Goal: Task Accomplishment & Management: Complete application form

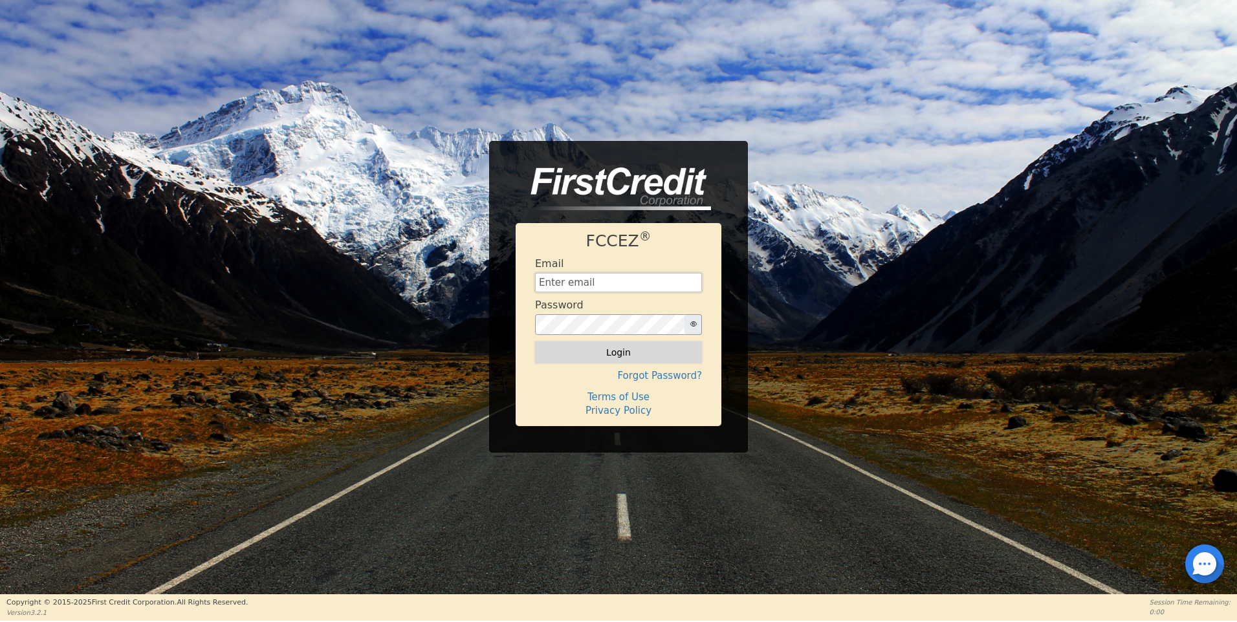
type input "[EMAIL_ADDRESS][DOMAIN_NAME]"
click at [611, 354] on button "Login" at bounding box center [618, 352] width 167 height 22
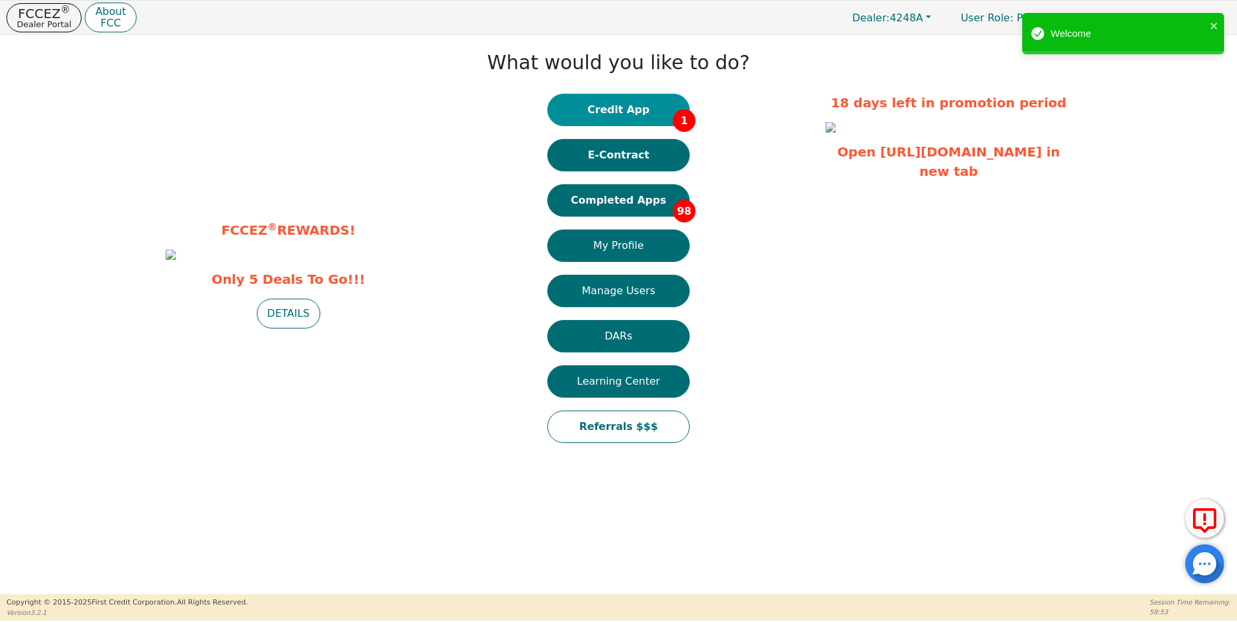
click at [623, 107] on button "Credit App 1" at bounding box center [618, 110] width 142 height 32
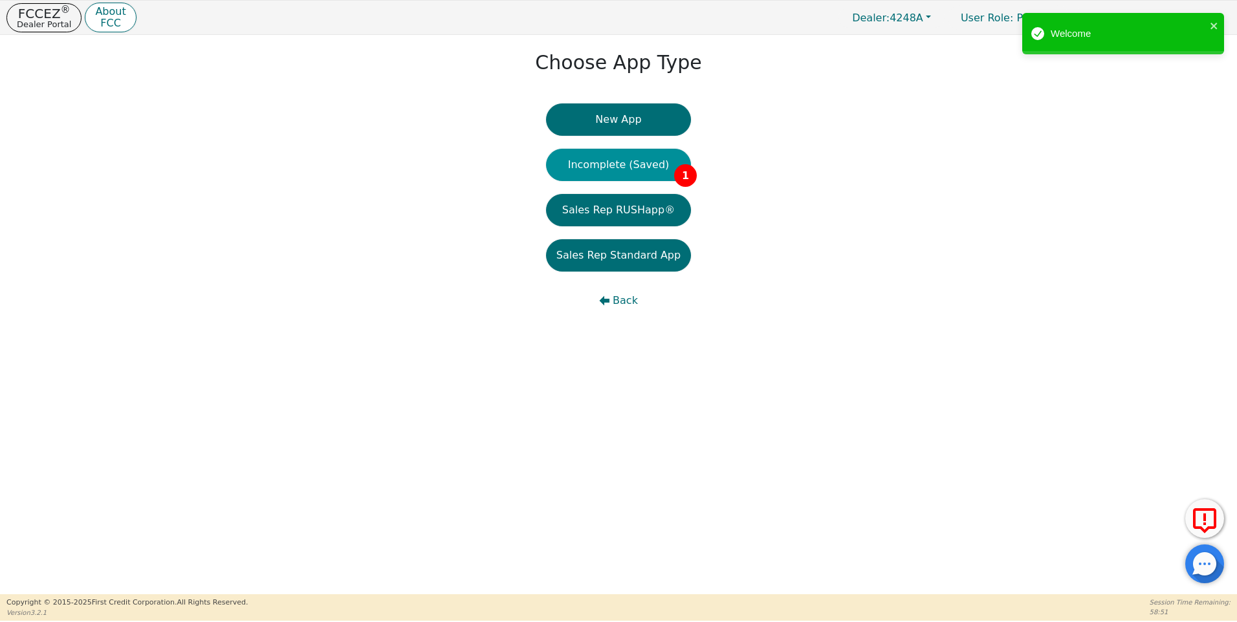
click at [615, 164] on button "Incomplete (Saved) 1" at bounding box center [618, 165] width 145 height 32
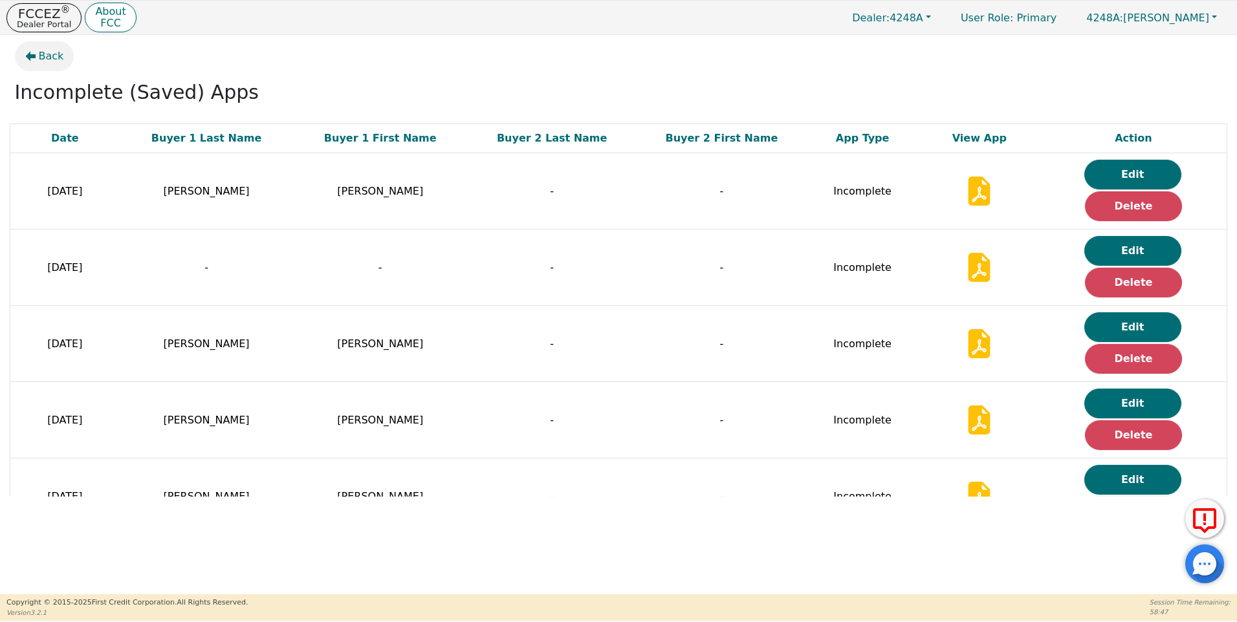
click at [44, 57] on span "Back" at bounding box center [51, 57] width 25 height 16
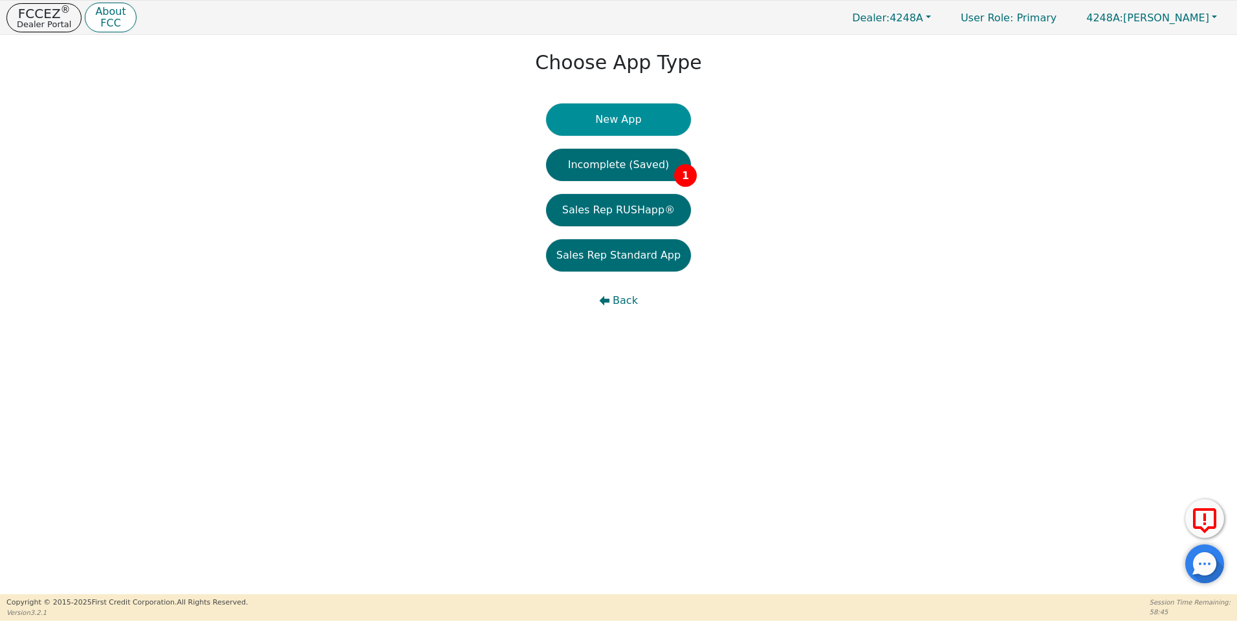
click at [615, 119] on button "New App" at bounding box center [618, 119] width 145 height 32
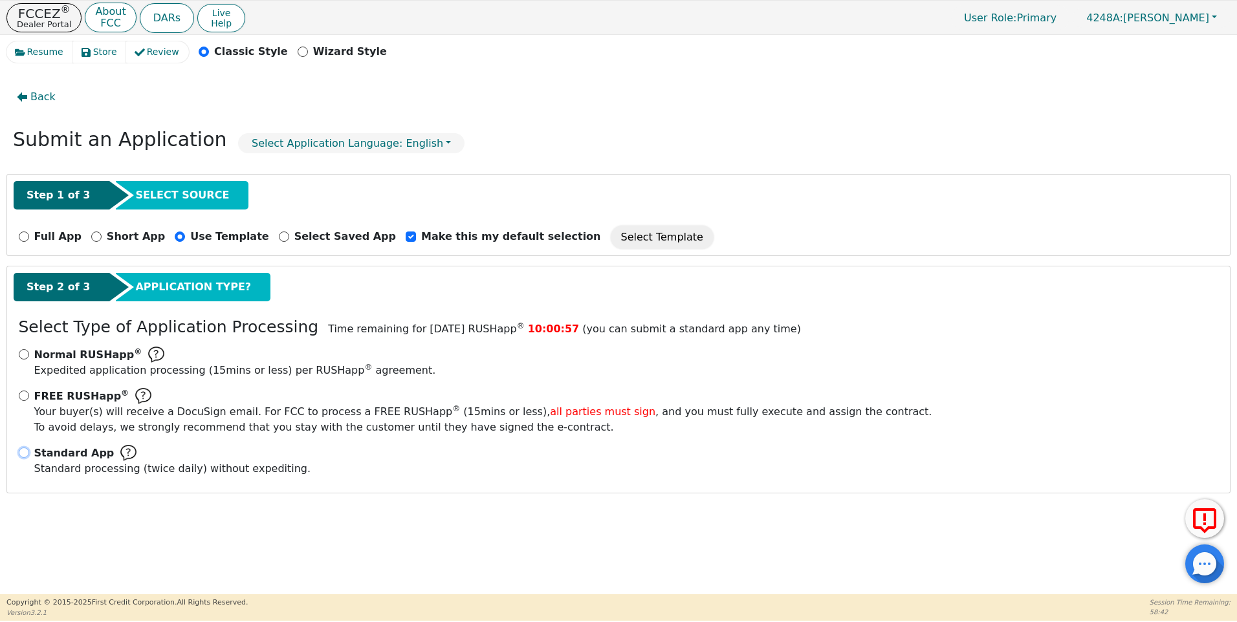
click at [23, 451] on input "Standard App Standard processing (twice daily) without expediting." at bounding box center [24, 453] width 10 height 10
radio input "true"
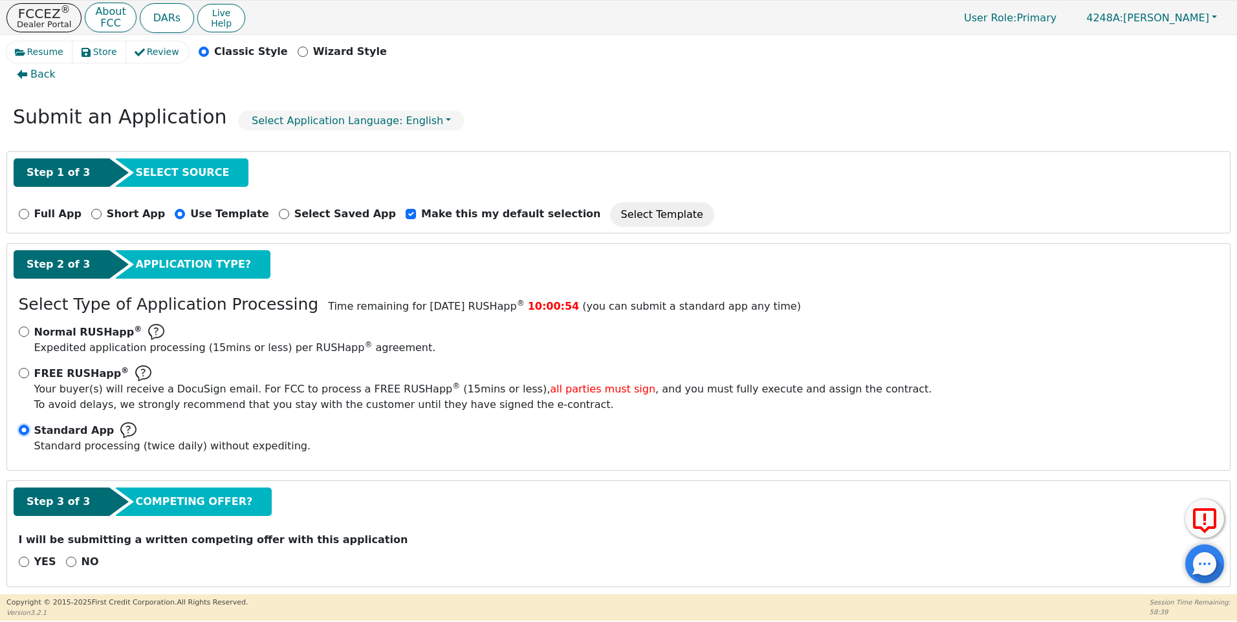
scroll to position [32, 0]
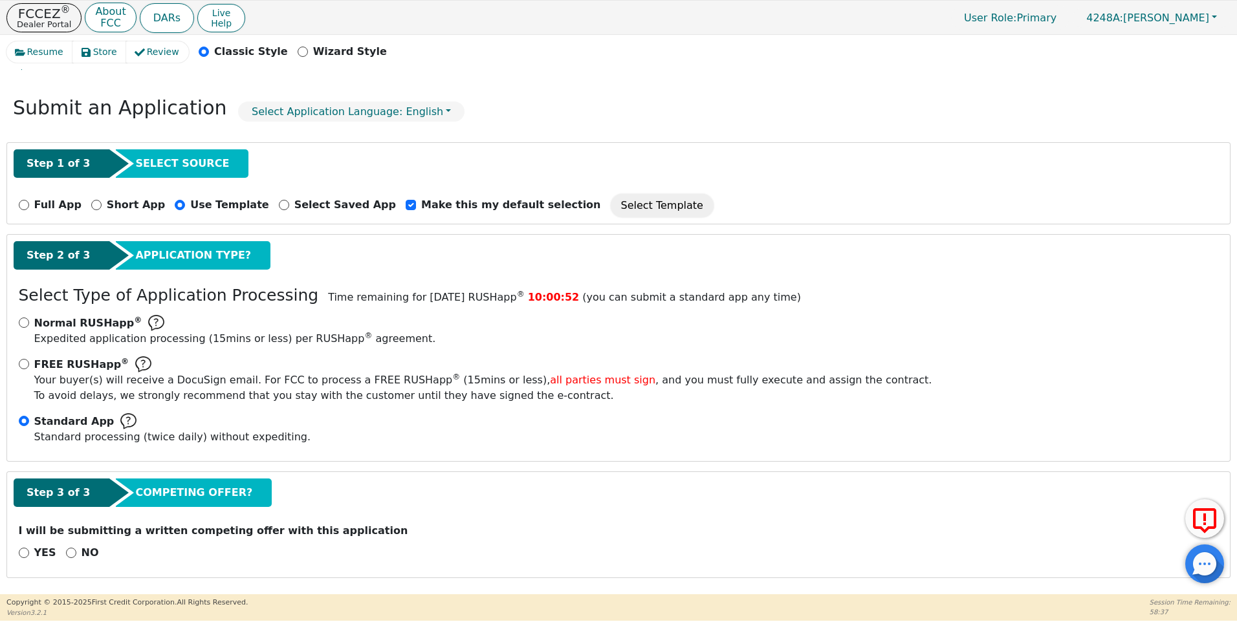
click at [68, 547] on div "NO" at bounding box center [82, 553] width 33 height 16
drag, startPoint x: 65, startPoint y: 554, endPoint x: 251, endPoint y: 531, distance: 187.7
click at [66, 554] on input "NO" at bounding box center [71, 553] width 10 height 10
radio input "true"
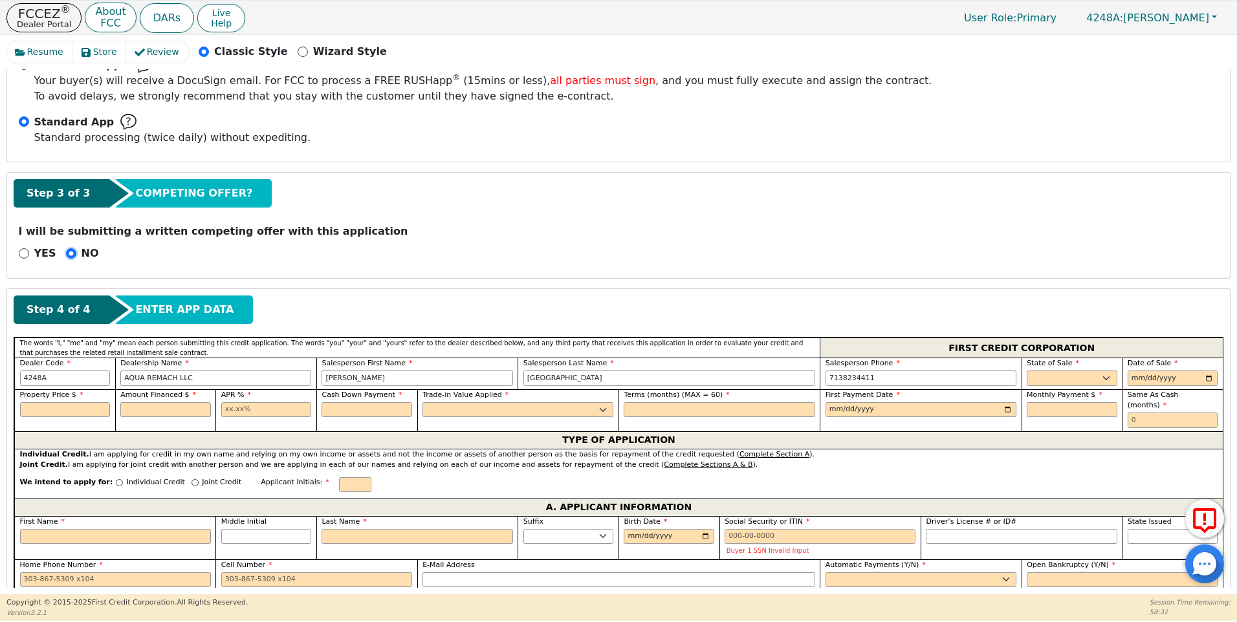
scroll to position [382, 0]
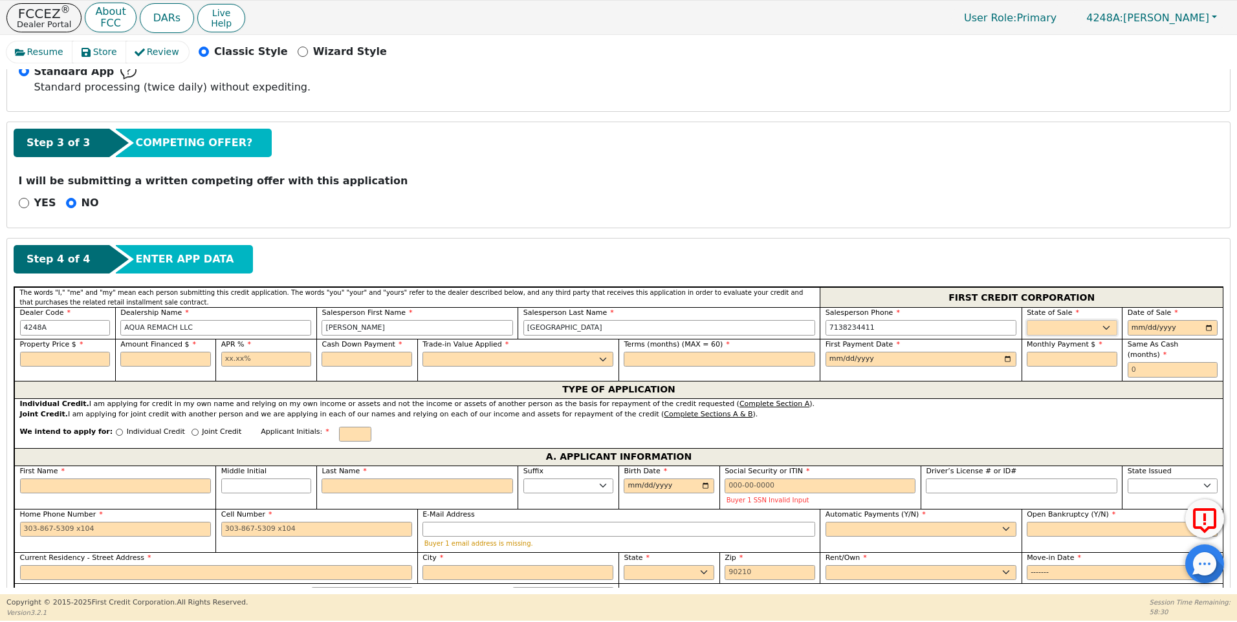
click at [1052, 328] on select "AK AL AR AZ CA CO CT DC DE FL [GEOGRAPHIC_DATA] HI IA ID IL IN KS [GEOGRAPHIC_D…" at bounding box center [1071, 328] width 91 height 16
select select "[GEOGRAPHIC_DATA]"
click at [1052, 328] on select "AK AL AR AZ CA CO CT DC DE FL [GEOGRAPHIC_DATA] HI IA ID IL IN KS [GEOGRAPHIC_D…" at bounding box center [1071, 328] width 91 height 16
click at [1129, 334] on input "date" at bounding box center [1172, 328] width 91 height 16
click at [1205, 327] on input "date" at bounding box center [1172, 328] width 91 height 16
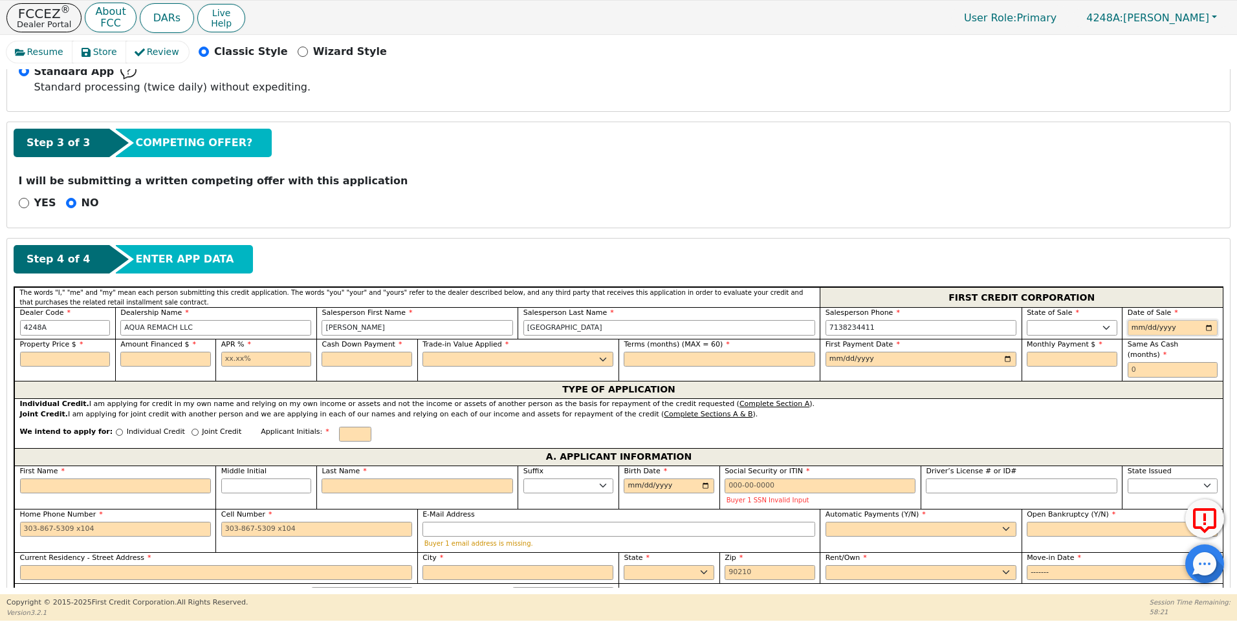
type input "[DATE]"
click at [47, 359] on input "text" at bounding box center [65, 360] width 91 height 16
type input "5000.00"
click at [185, 363] on input "text" at bounding box center [165, 360] width 91 height 16
type input "5000.00"
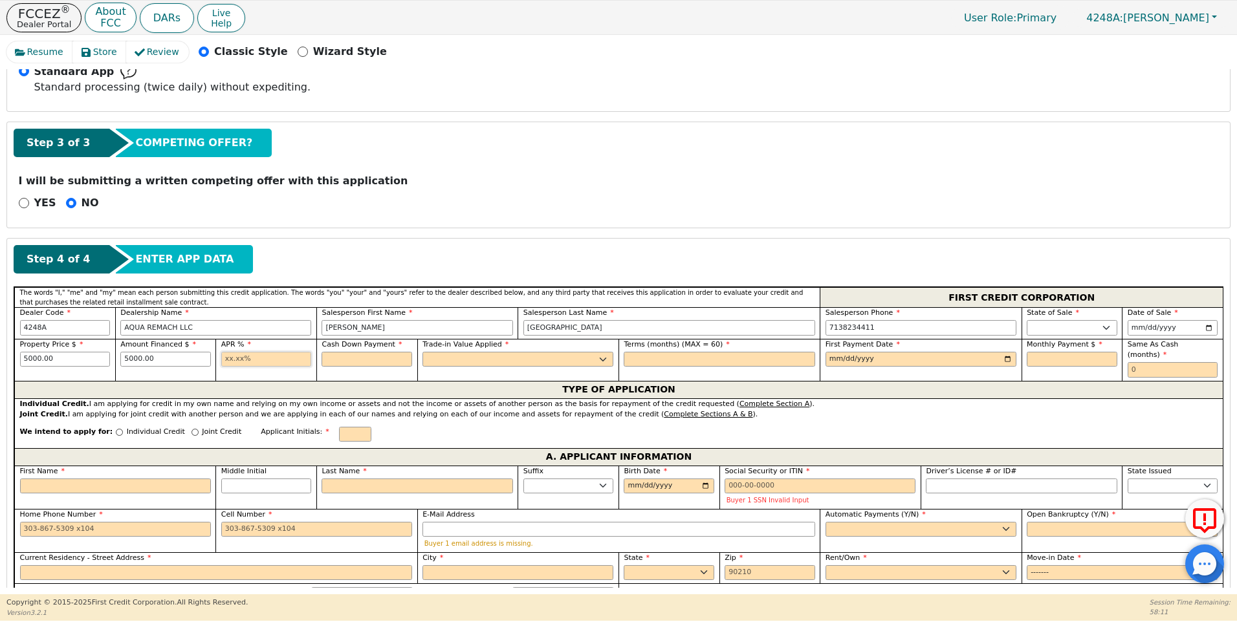
click at [222, 362] on input "text" at bounding box center [266, 360] width 91 height 16
type input "17.99"
click at [348, 362] on input "text" at bounding box center [366, 360] width 91 height 16
type input "0.00"
click at [429, 358] on select "Yes No" at bounding box center [517, 360] width 191 height 16
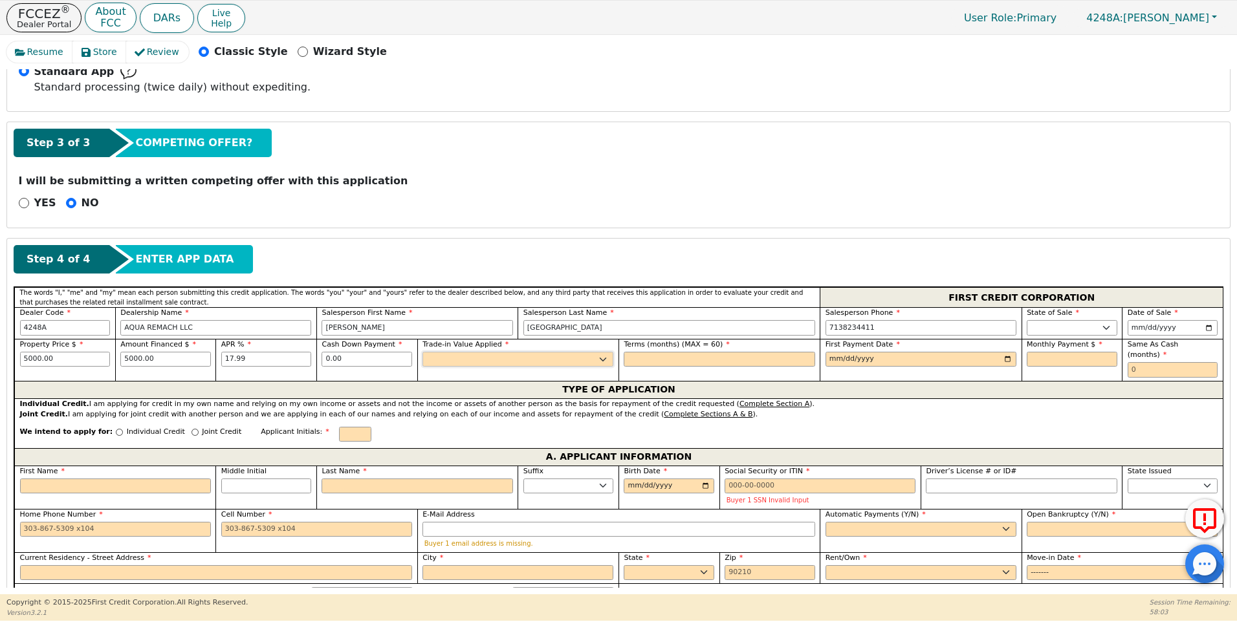
select select "n"
click at [422, 352] on select "Yes No" at bounding box center [517, 360] width 191 height 16
click at [653, 363] on input "text" at bounding box center [718, 360] width 191 height 16
type input "60"
click at [836, 358] on input "date" at bounding box center [920, 360] width 191 height 16
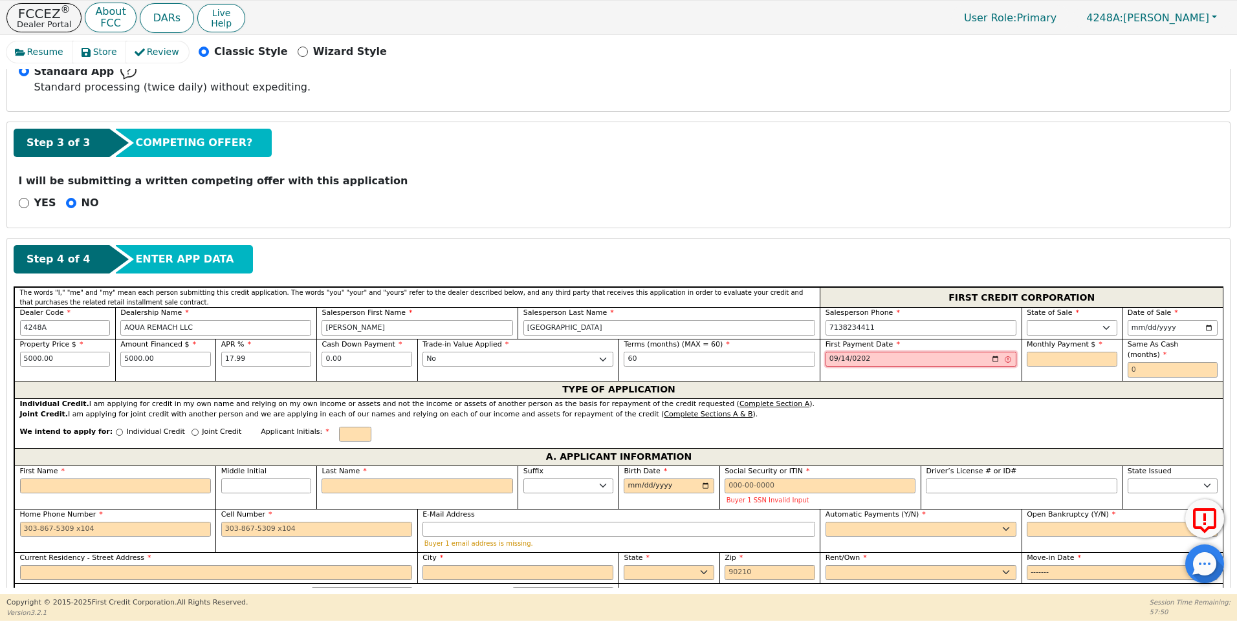
type input "[DATE]"
click at [1021, 358] on div "Monthly Payment $" at bounding box center [1071, 360] width 101 height 42
click at [1026, 360] on input "text" at bounding box center [1071, 360] width 91 height 16
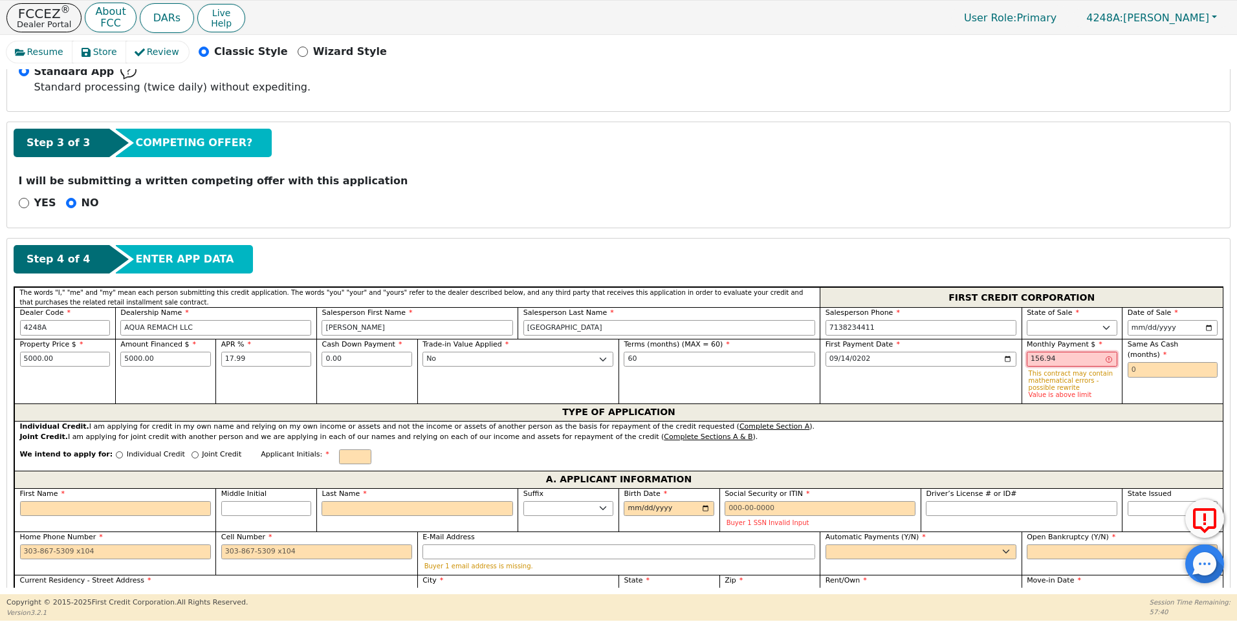
click at [1033, 358] on input "156.94" at bounding box center [1071, 360] width 91 height 16
click at [1035, 360] on input "156.94" at bounding box center [1071, 360] width 91 height 16
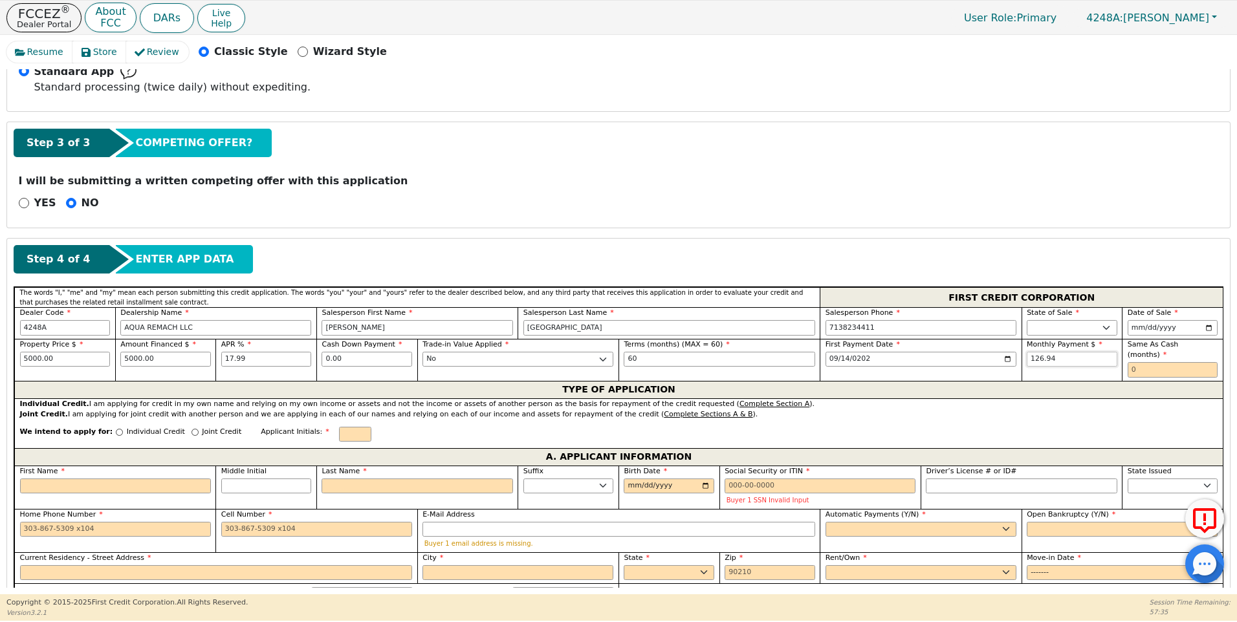
type input "126.94"
click at [1127, 362] on input "text" at bounding box center [1172, 370] width 91 height 16
type input "0"
click at [116, 429] on input "Individual Credit" at bounding box center [119, 432] width 7 height 7
radio input "true"
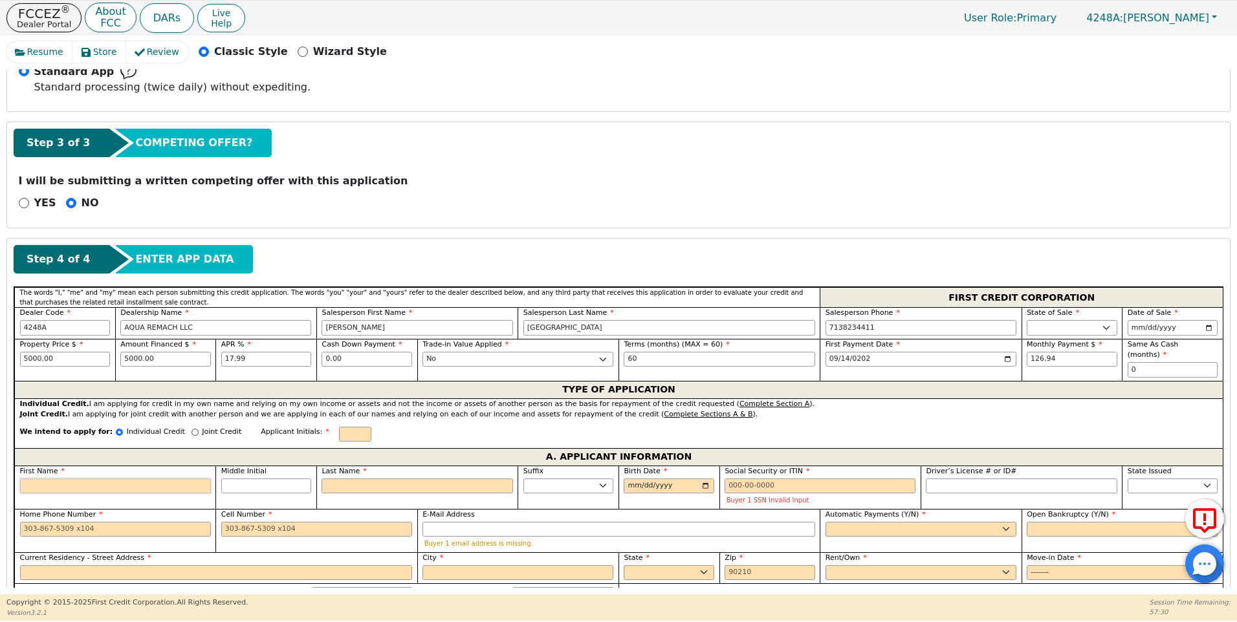
click at [73, 479] on input "First Name" at bounding box center [115, 487] width 191 height 16
type input "S"
type input "SA"
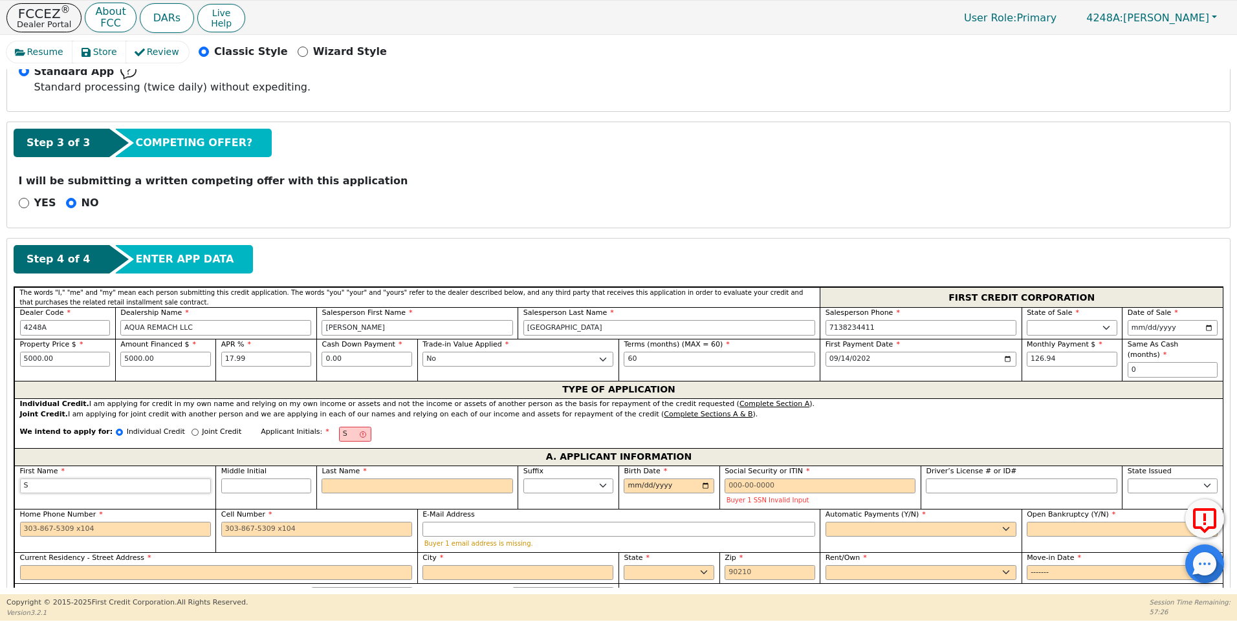
type input "SA"
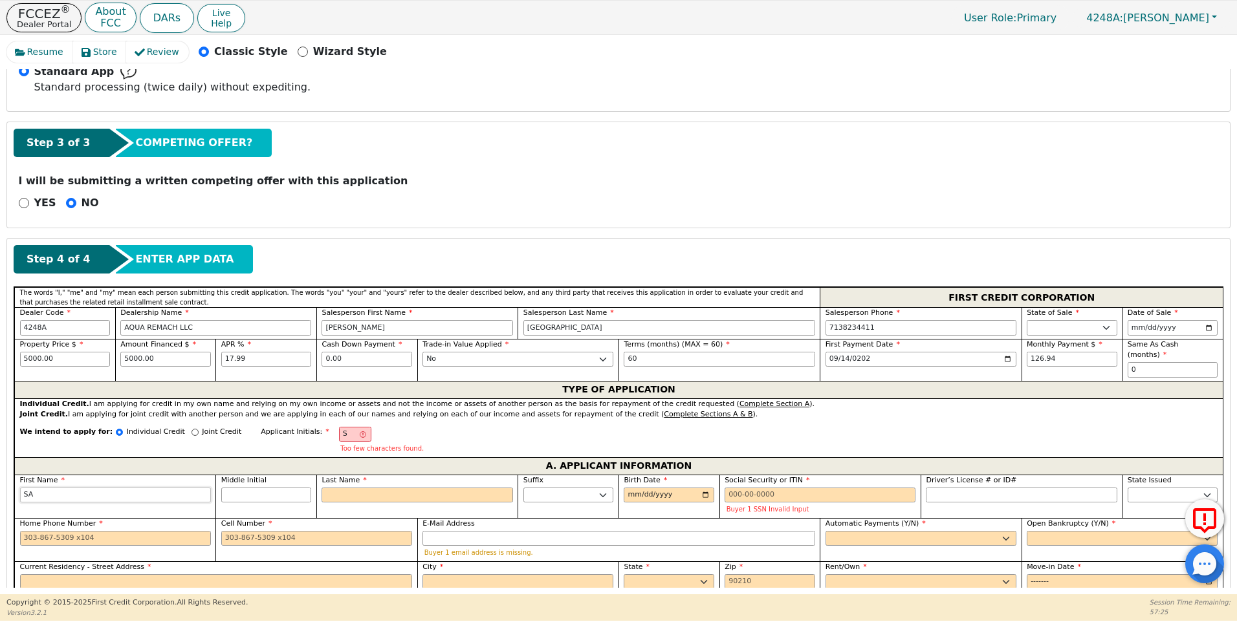
type input "SAB"
type input "SABR"
type input "SABRI"
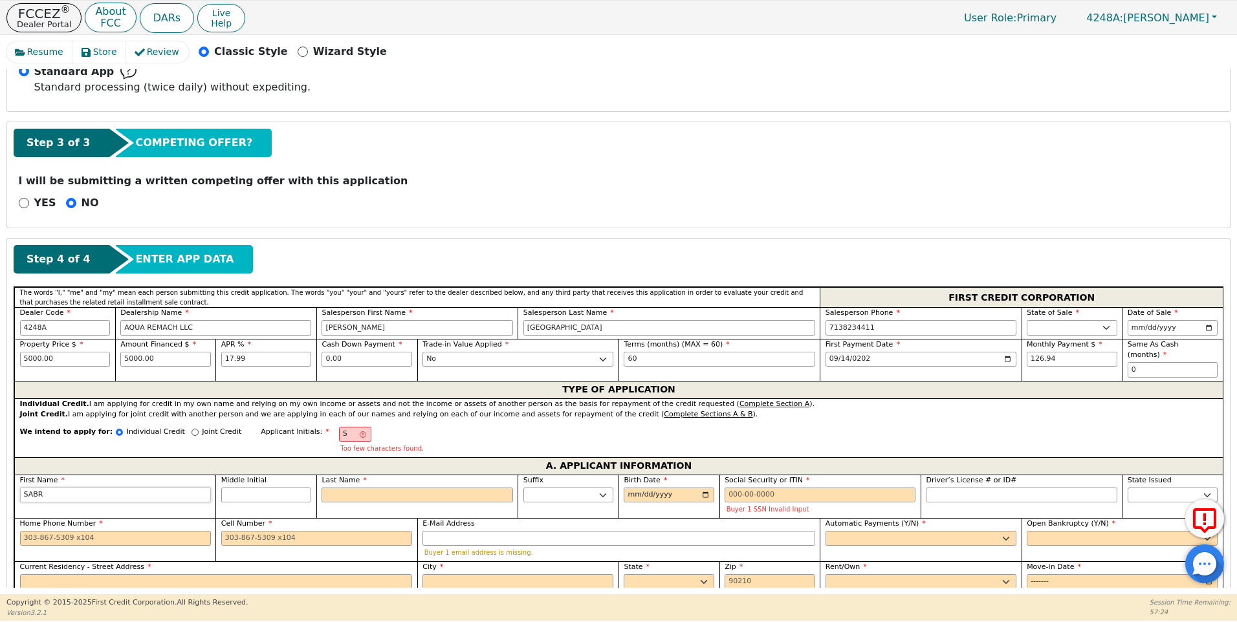
type input "SABRI"
type input "SABRIN"
type input "[PERSON_NAME]"
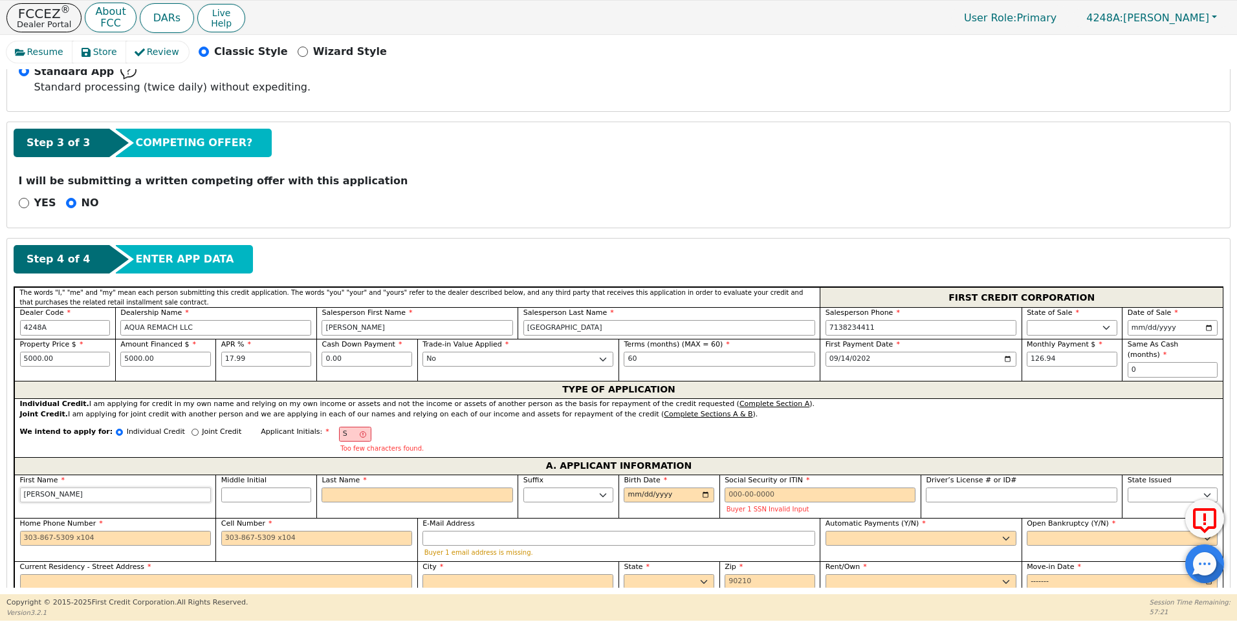
type input "[PERSON_NAME]"
click at [358, 495] on div "Last Name" at bounding box center [416, 496] width 201 height 43
click at [354, 488] on input "Last Name" at bounding box center [416, 496] width 191 height 16
type input "SS"
type input "S"
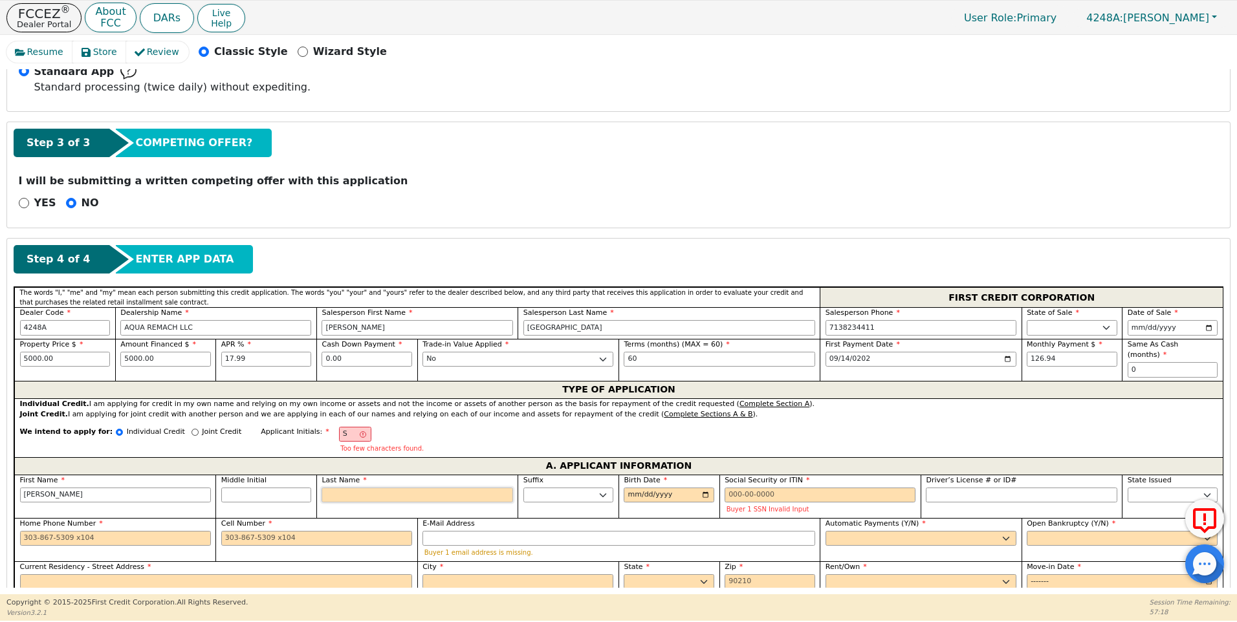
type input "[PERSON_NAME]"
type input "SE"
type input "[PERSON_NAME] SE"
type input "SEB"
type input "[PERSON_NAME]"
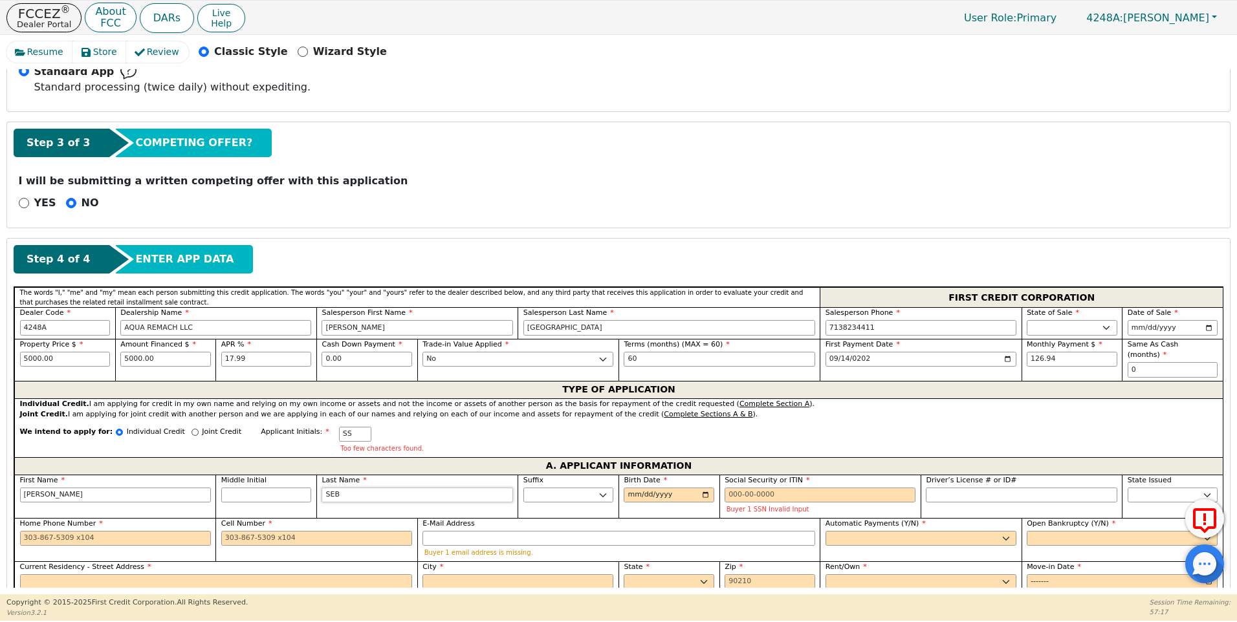
type input "SEBA"
type input "[PERSON_NAME]"
type input "SEBAS"
type input "[PERSON_NAME]"
type input "SEBAST"
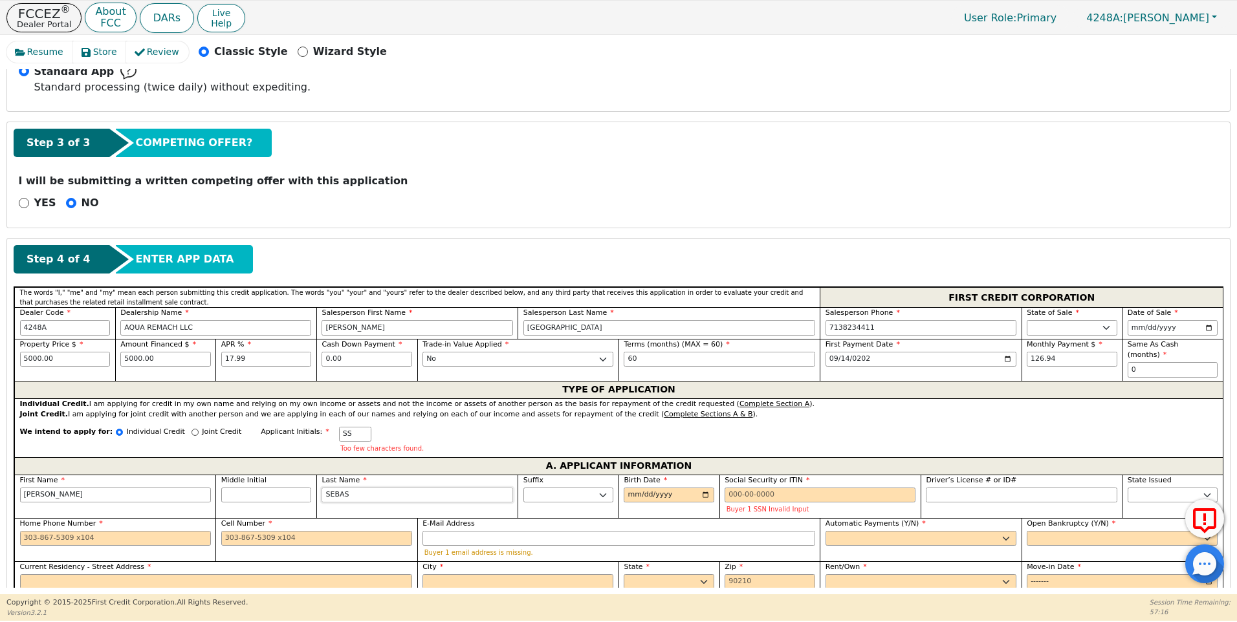
type input "[PERSON_NAME]"
type input "SEBASTI"
type input "[PERSON_NAME]"
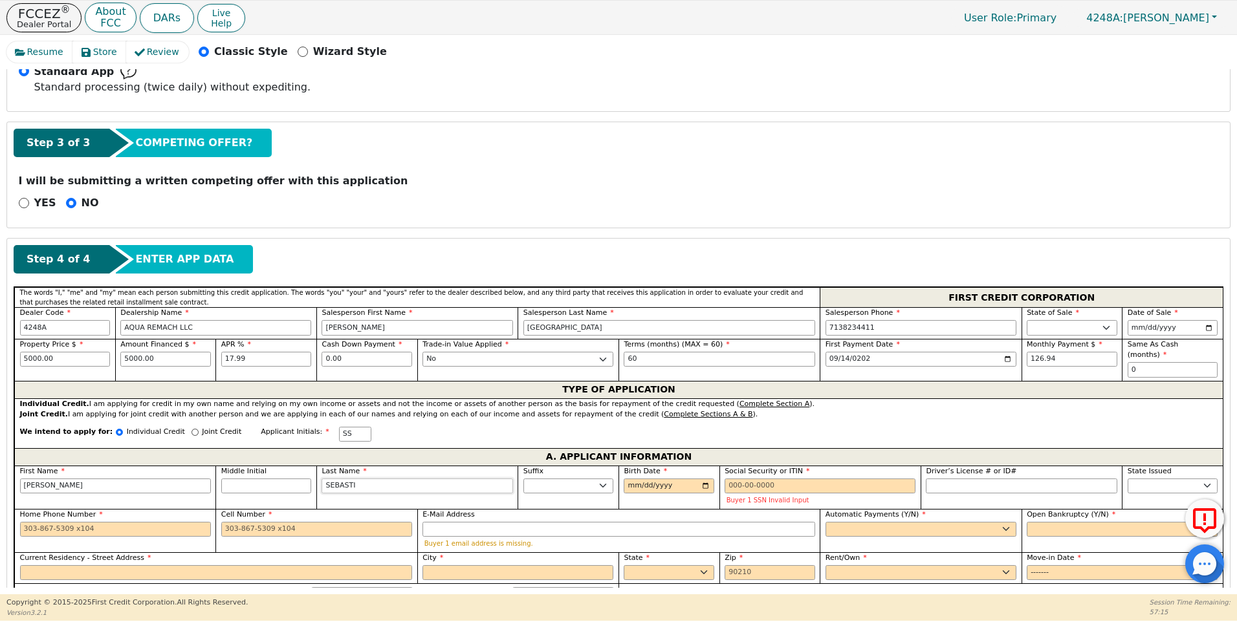
type input "[PERSON_NAME]"
click at [644, 479] on input "Birth Date" at bounding box center [668, 487] width 91 height 16
click at [627, 479] on input "Birth Date" at bounding box center [668, 487] width 91 height 16
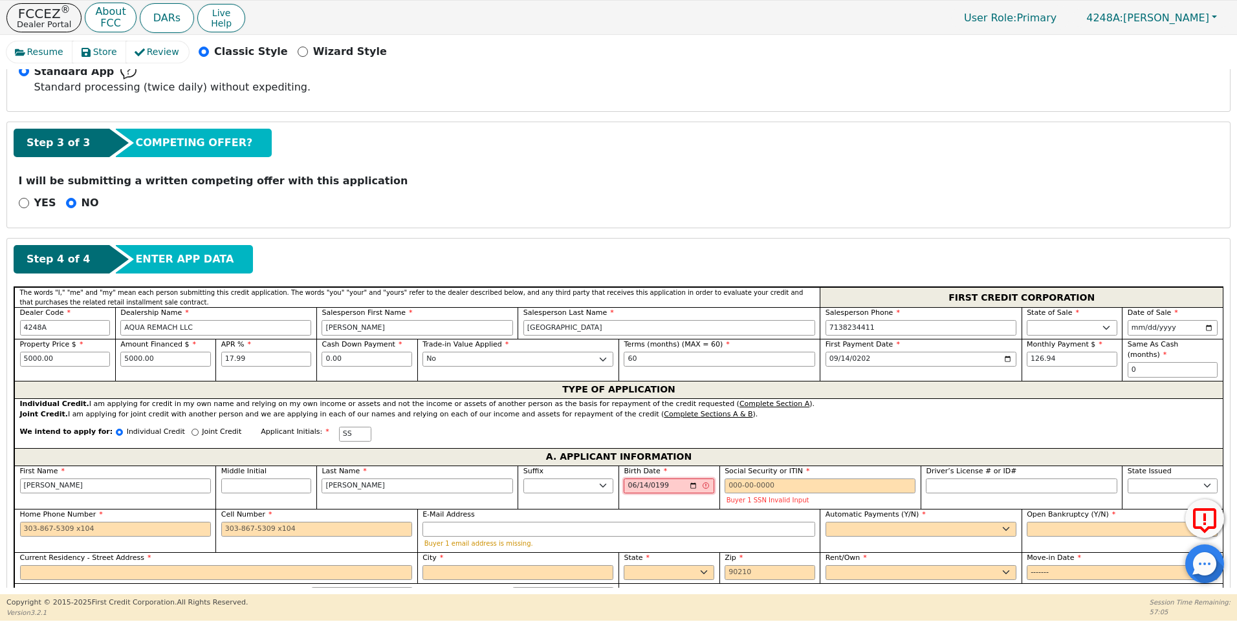
type input "[DATE]"
click at [726, 479] on input "Social Security or ITIN" at bounding box center [819, 487] width 191 height 16
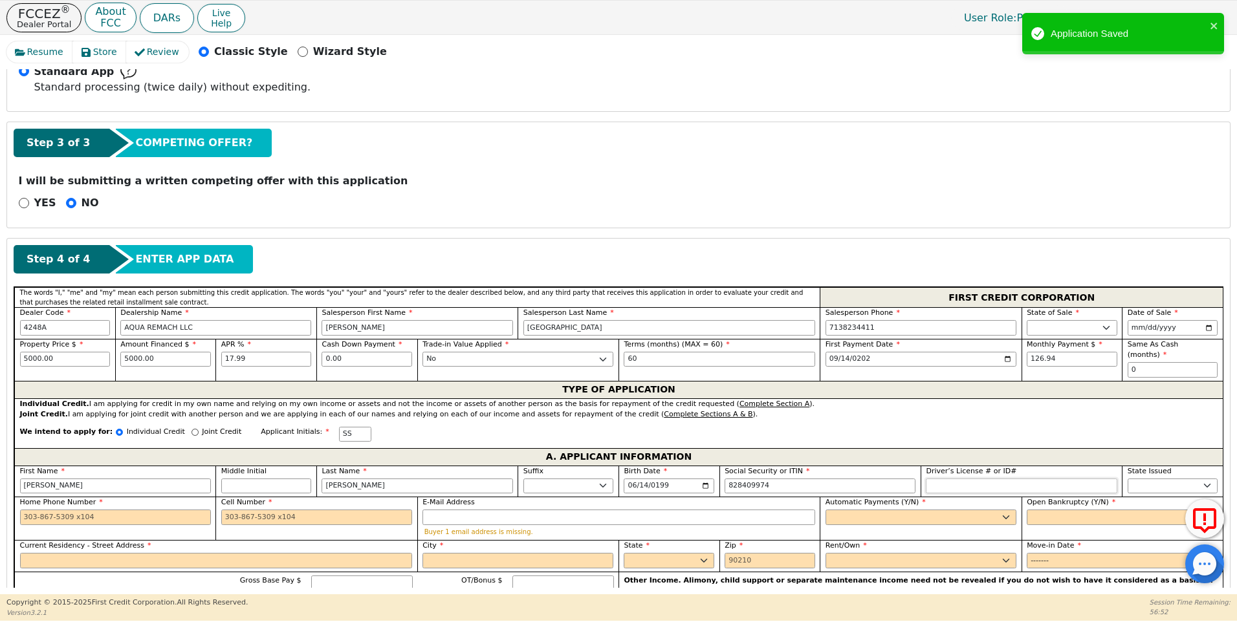
type input "***-**-9974"
click at [933, 481] on input "Driver’s License # or ID#" at bounding box center [1020, 487] width 191 height 16
click at [1141, 479] on select "AK AL AR AZ CA CO CT DC DE FL [GEOGRAPHIC_DATA] HI IA ID IL IN KS [GEOGRAPHIC_D…" at bounding box center [1172, 487] width 91 height 16
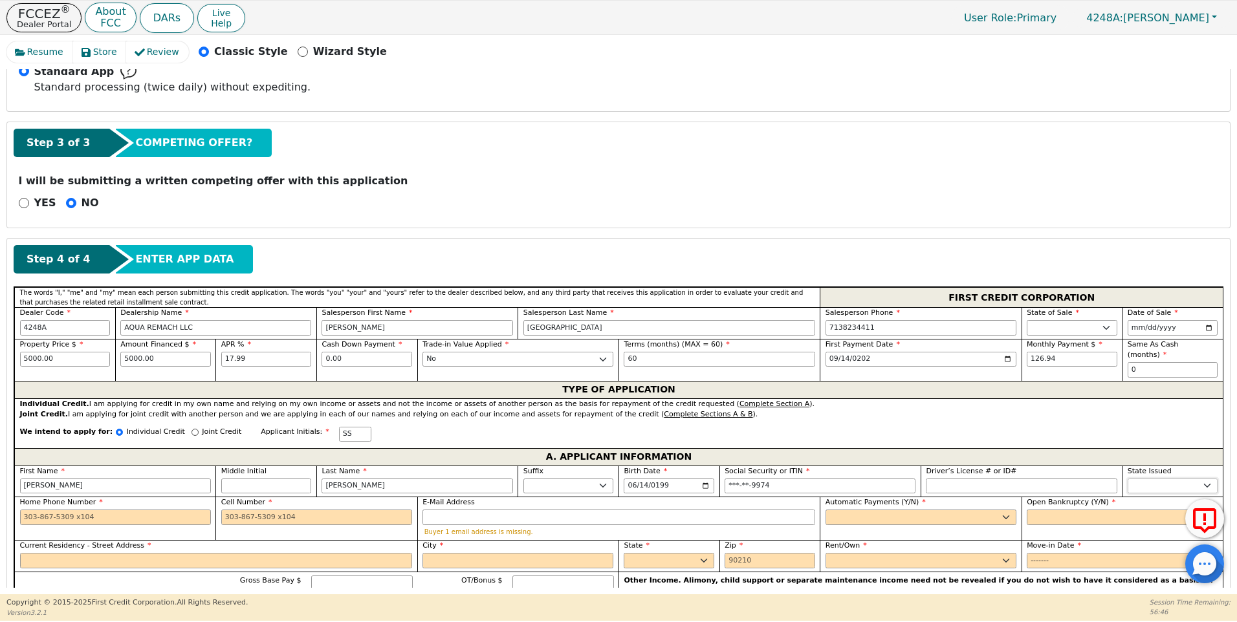
select select "[GEOGRAPHIC_DATA]"
click at [1141, 479] on select "AK AL AR AZ CA CO CT DC DE FL [GEOGRAPHIC_DATA] HI IA ID IL IN KS [GEOGRAPHIC_D…" at bounding box center [1172, 487] width 91 height 16
click at [23, 510] on input "Home Phone Number" at bounding box center [115, 518] width 191 height 16
type input "[PHONE_NUMBER]"
click at [222, 510] on input "Cell Number" at bounding box center [316, 518] width 191 height 16
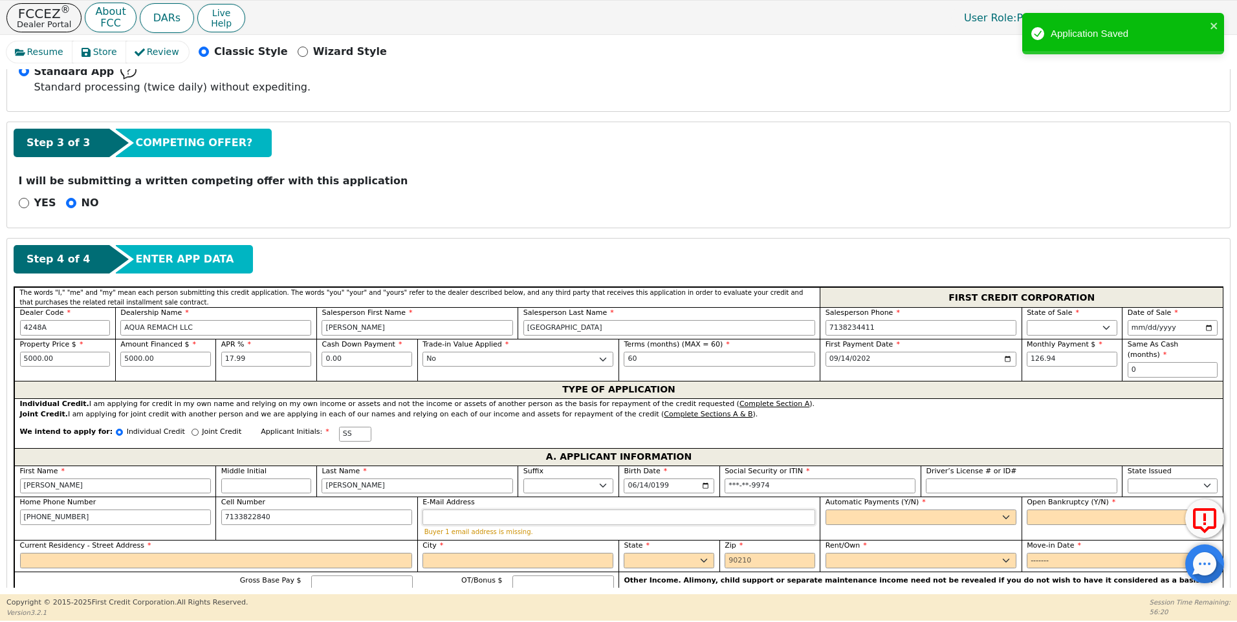
type input "[PHONE_NUMBER]"
click at [441, 510] on input "E-Mail Address" at bounding box center [618, 518] width 393 height 16
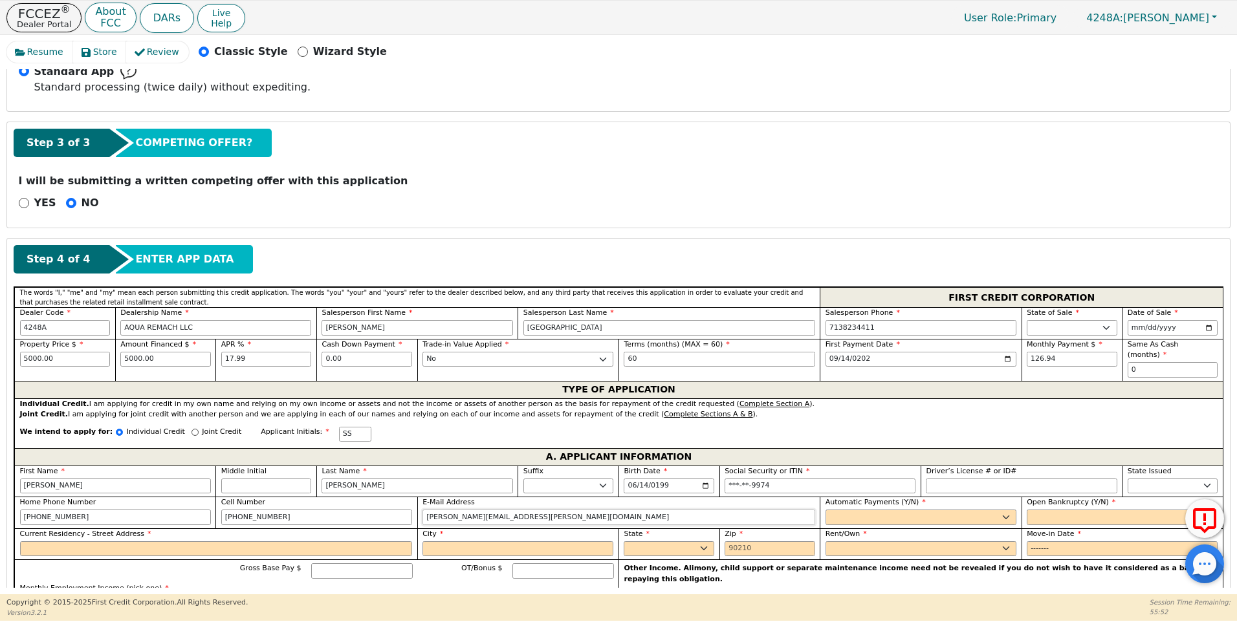
type input "[PERSON_NAME][EMAIL_ADDRESS][PERSON_NAME][DOMAIN_NAME]"
click at [852, 511] on select "Yes No" at bounding box center [920, 518] width 191 height 16
select select "y"
click at [825, 510] on select "Yes No" at bounding box center [920, 518] width 191 height 16
type input "[PERSON_NAME]"
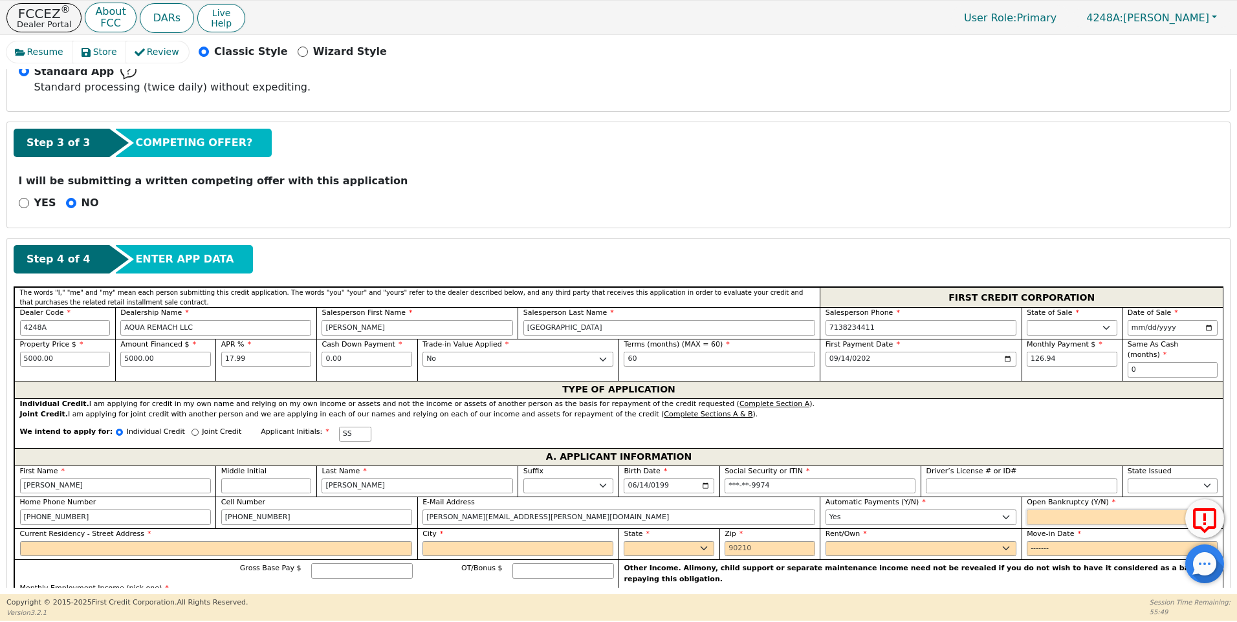
click at [1041, 510] on select "Yes No" at bounding box center [1121, 518] width 191 height 16
select select "n"
click at [1026, 510] on select "Yes No" at bounding box center [1121, 518] width 191 height 16
click at [65, 541] on input "Current Residency - Street Address" at bounding box center [216, 549] width 393 height 16
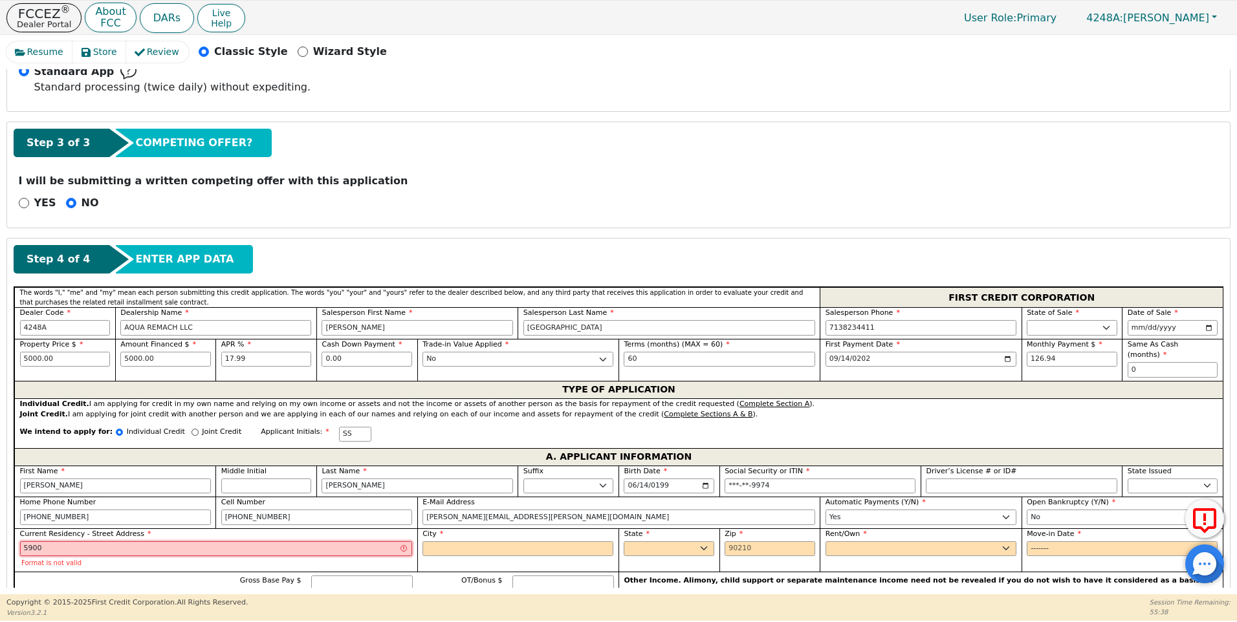
type input "5900"
click at [438, 543] on input "City" at bounding box center [517, 549] width 191 height 16
type input "Fulshear"
click at [662, 541] on select "AK AL AR AZ CA CO CT DC DE FL [GEOGRAPHIC_DATA] HI IA ID IL IN KS [GEOGRAPHIC_D…" at bounding box center [668, 549] width 91 height 16
select select "[GEOGRAPHIC_DATA]"
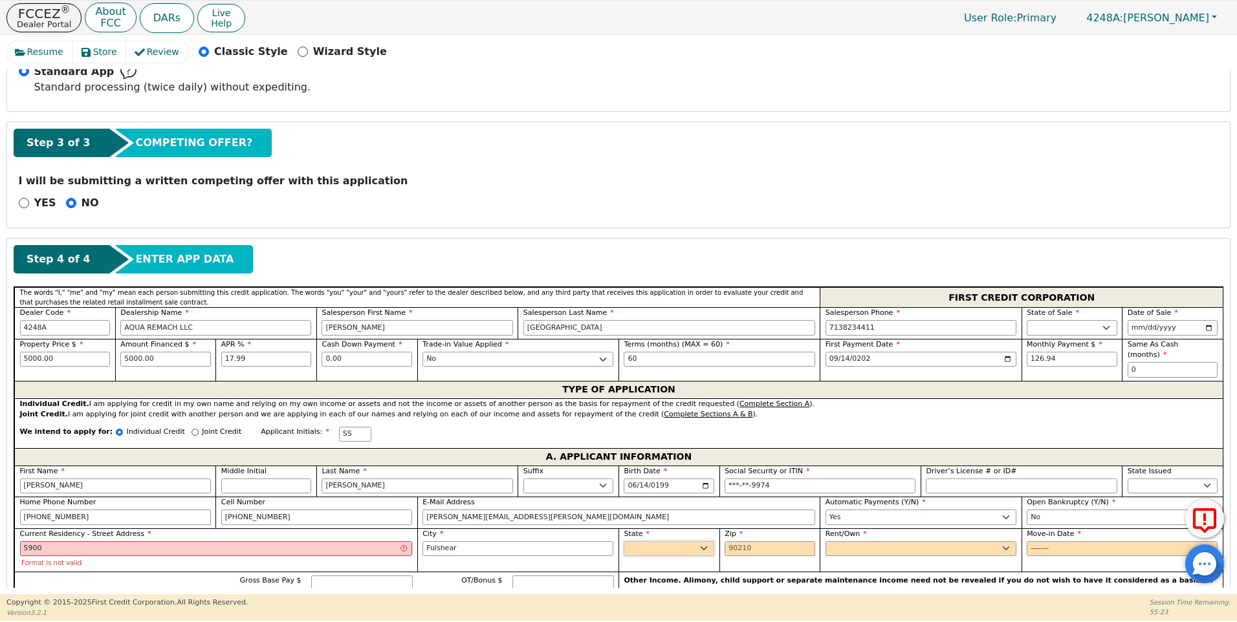
click at [662, 541] on select "AK AL AR AZ CA CO CT DC DE FL [GEOGRAPHIC_DATA] HI IA ID IL IN KS [GEOGRAPHIC_D…" at bounding box center [668, 549] width 91 height 16
click at [725, 541] on input "Zip" at bounding box center [769, 549] width 91 height 16
type input "77441"
click at [832, 541] on select "Rent Own" at bounding box center [920, 549] width 191 height 16
select select "Rent"
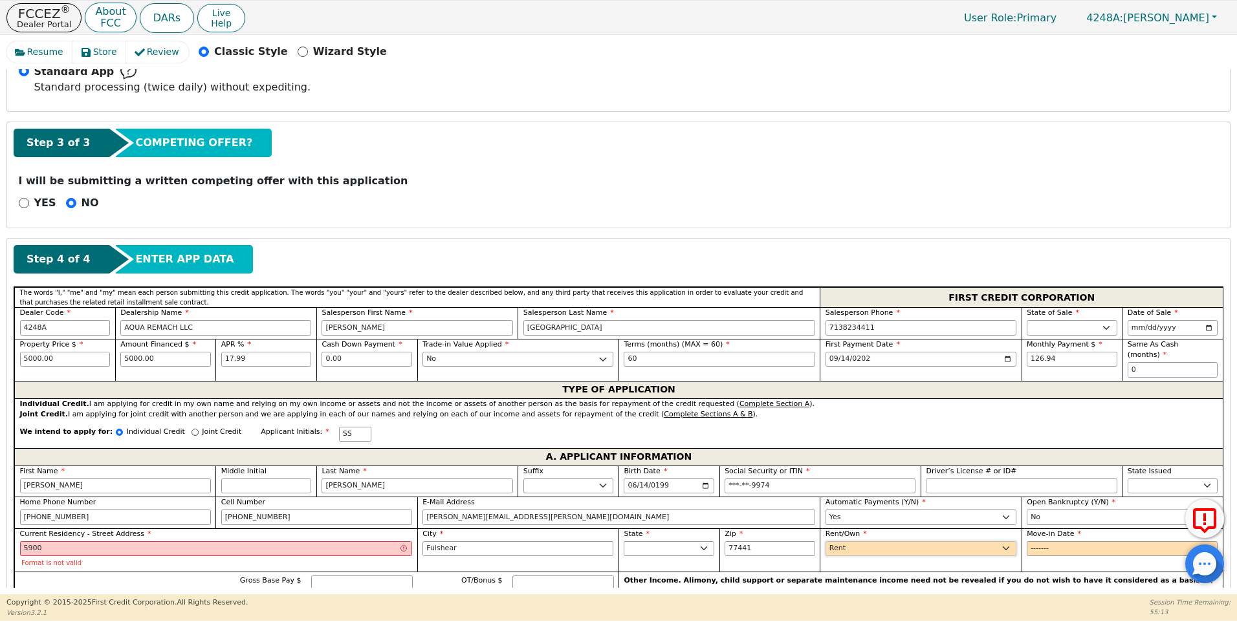
click at [825, 541] on select "Rent Own" at bounding box center [920, 549] width 191 height 16
click at [1030, 541] on input "Move-in Date" at bounding box center [1121, 549] width 191 height 16
click at [1046, 541] on input "Move-in Date" at bounding box center [1121, 549] width 191 height 16
type input "0202-05"
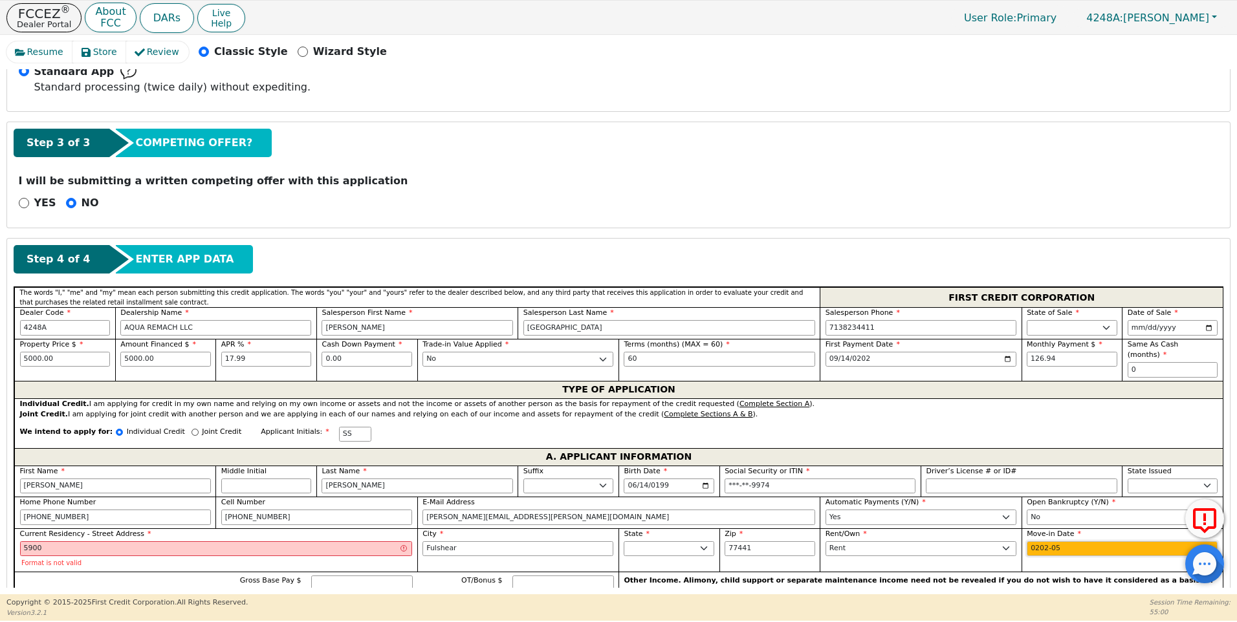
type input "2025-05"
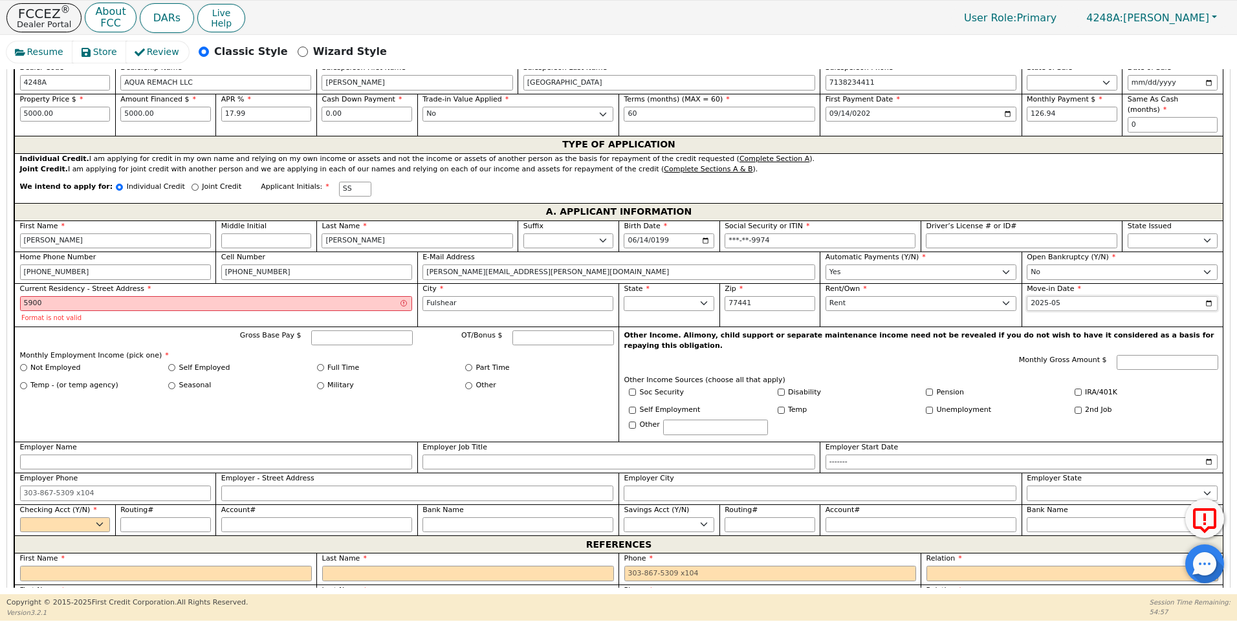
scroll to position [634, 0]
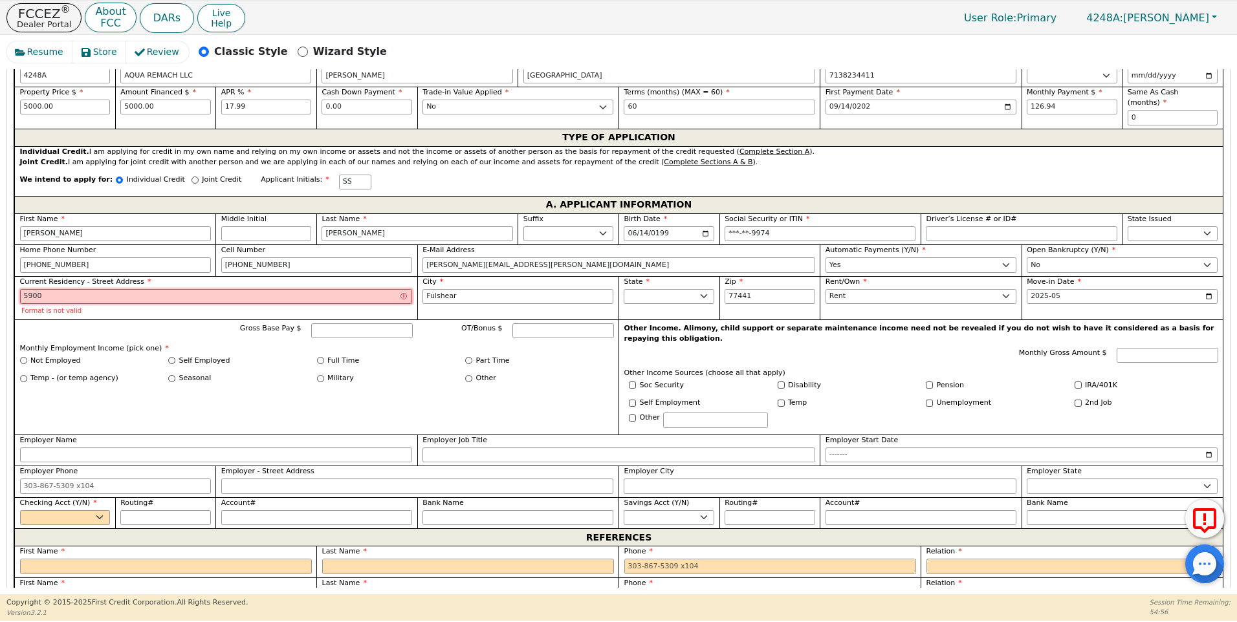
click at [20, 289] on input "5900" at bounding box center [216, 297] width 393 height 16
click at [426, 356] on div "Full Time" at bounding box center [391, 361] width 149 height 11
click at [38, 289] on input "5900" at bounding box center [216, 297] width 393 height 16
click at [24, 289] on input "5900" at bounding box center [216, 297] width 393 height 16
type input "[STREET_ADDRESS][US_STATE]"
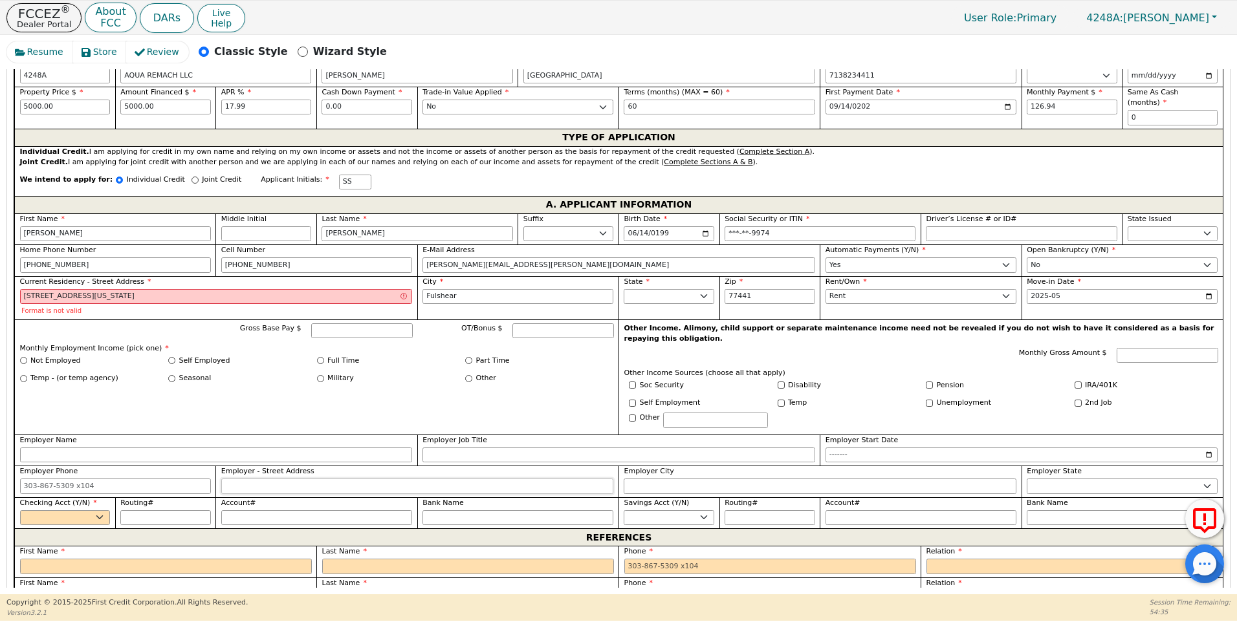
type input "[STREET_ADDRESS][US_STATE]"
type input "fulshear"
select select "[GEOGRAPHIC_DATA]"
type input "[PERSON_NAME]"
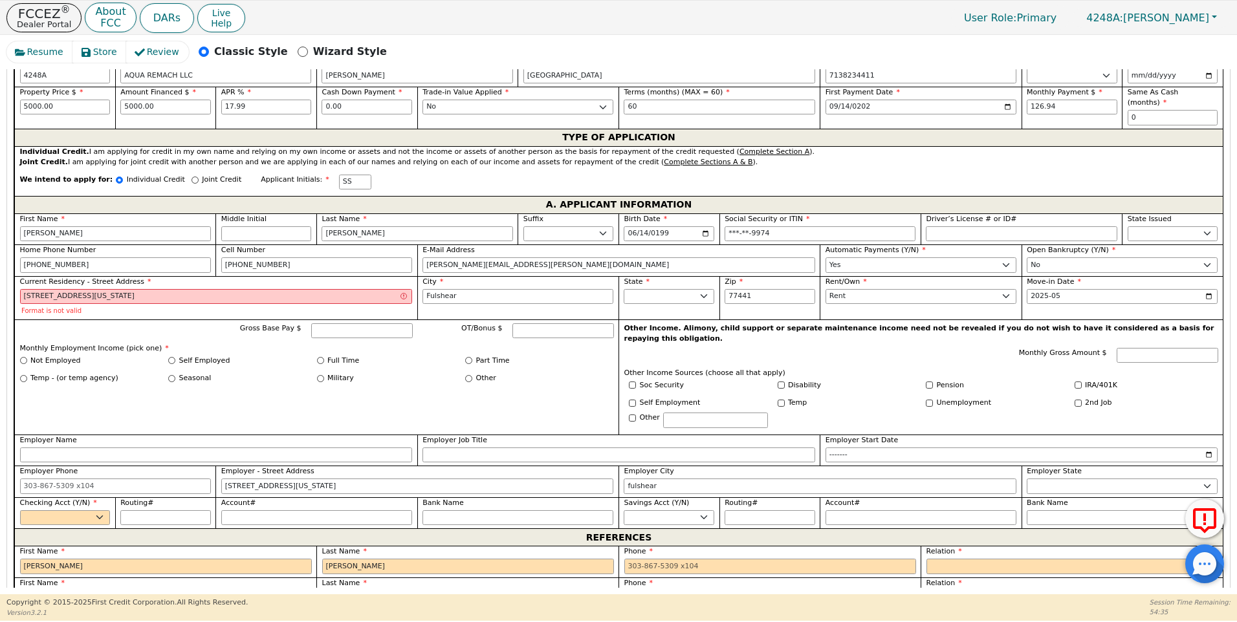
type input "[PERSON_NAME]"
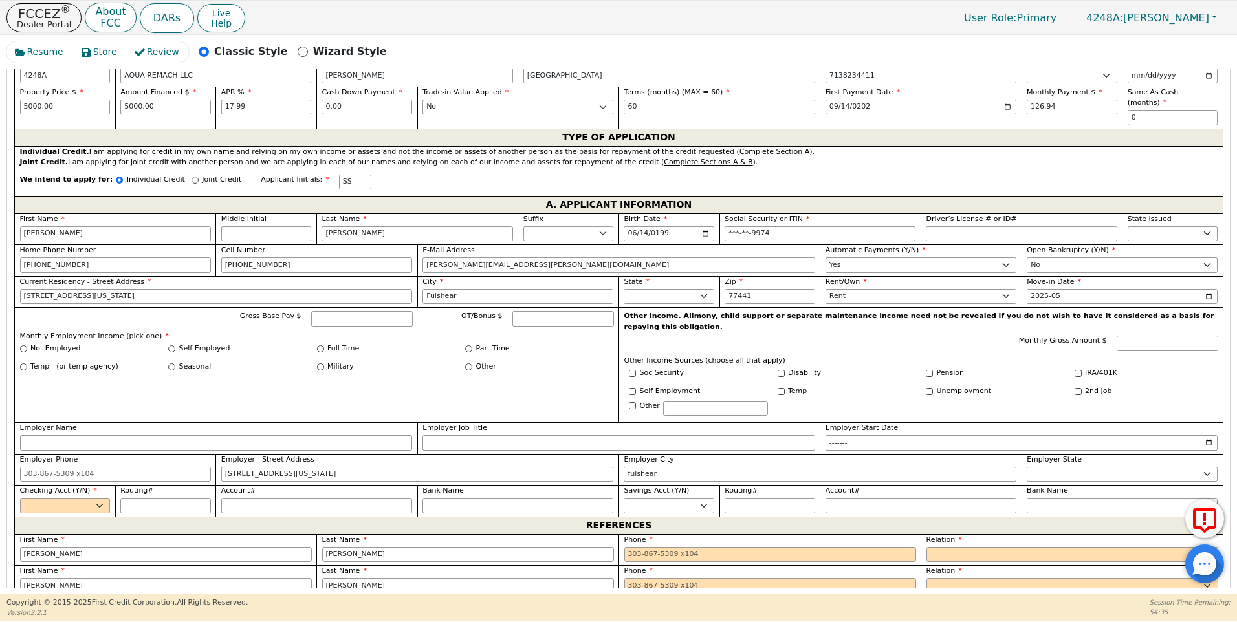
click at [228, 387] on div "Gross Base Pay $ OT/Bonus $ Monthly Employment Income (pick one) * Not Employed…" at bounding box center [316, 364] width 604 height 115
click at [336, 311] on input "Gross Base Pay $" at bounding box center [362, 319] width 102 height 16
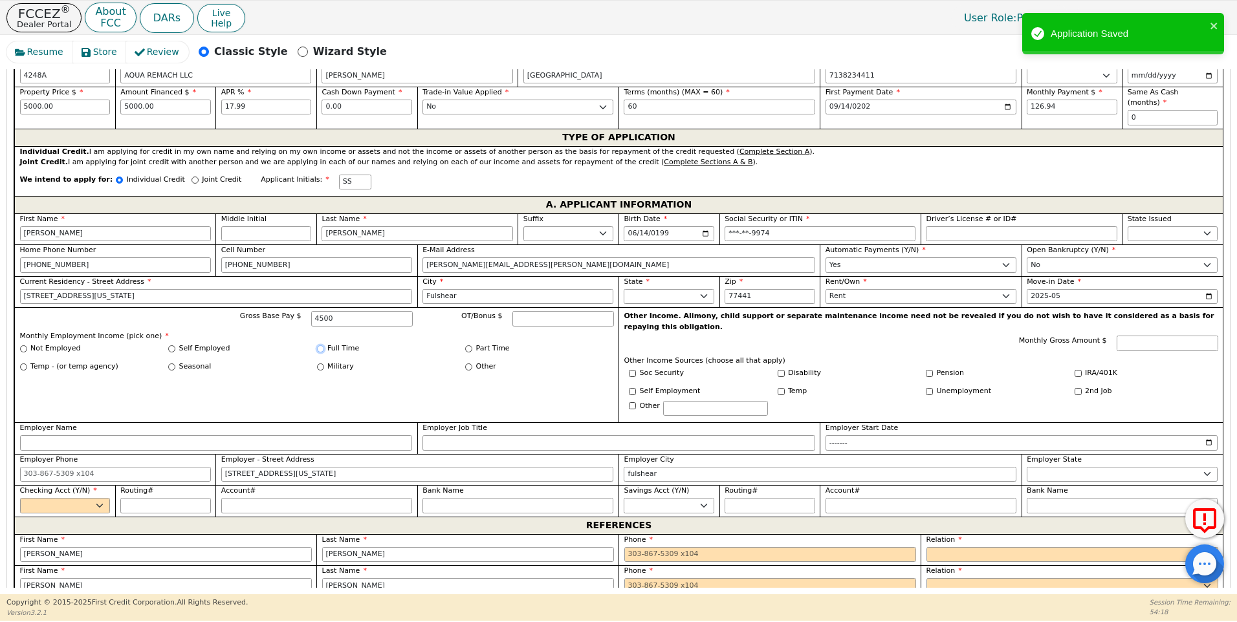
type input "4500.00"
click at [319, 345] on input "Full Time" at bounding box center [320, 348] width 7 height 7
radio input "true"
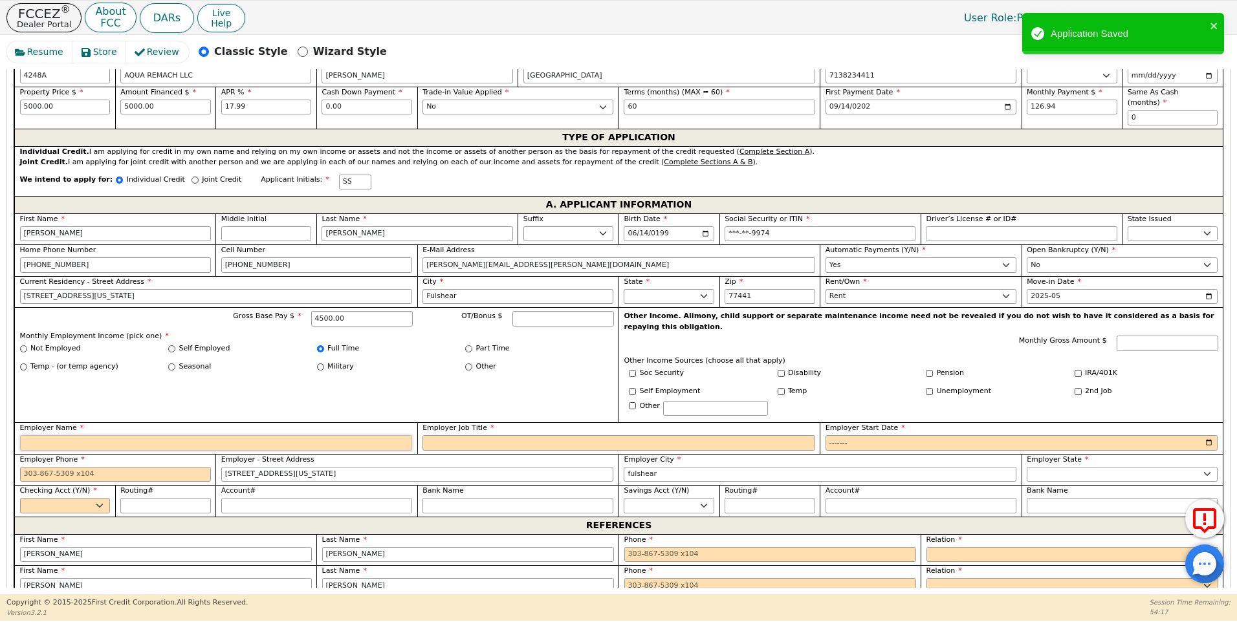
click at [54, 435] on input "Employer Name" at bounding box center [216, 443] width 393 height 16
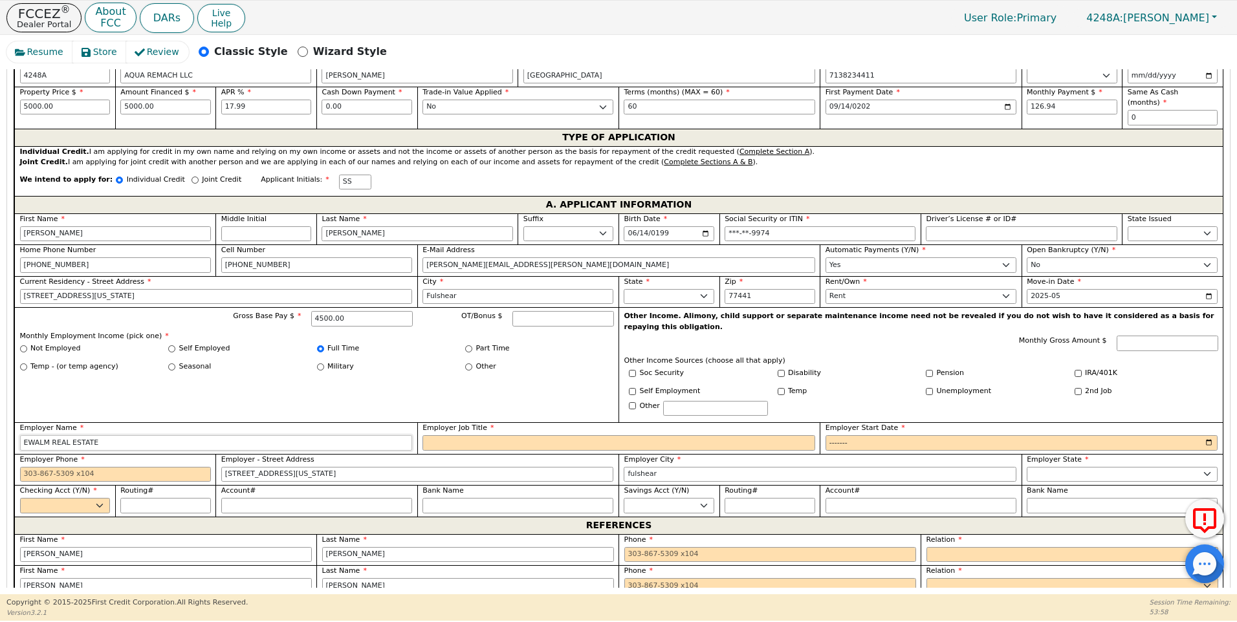
type input "EWALM REAL ESTATE"
click at [454, 435] on input "Employer Job Title" at bounding box center [618, 443] width 393 height 16
type input "REALTOR"
click at [827, 435] on input "Employer Start Date" at bounding box center [1021, 443] width 393 height 16
click at [859, 435] on input "Employer Start Date" at bounding box center [1021, 443] width 393 height 16
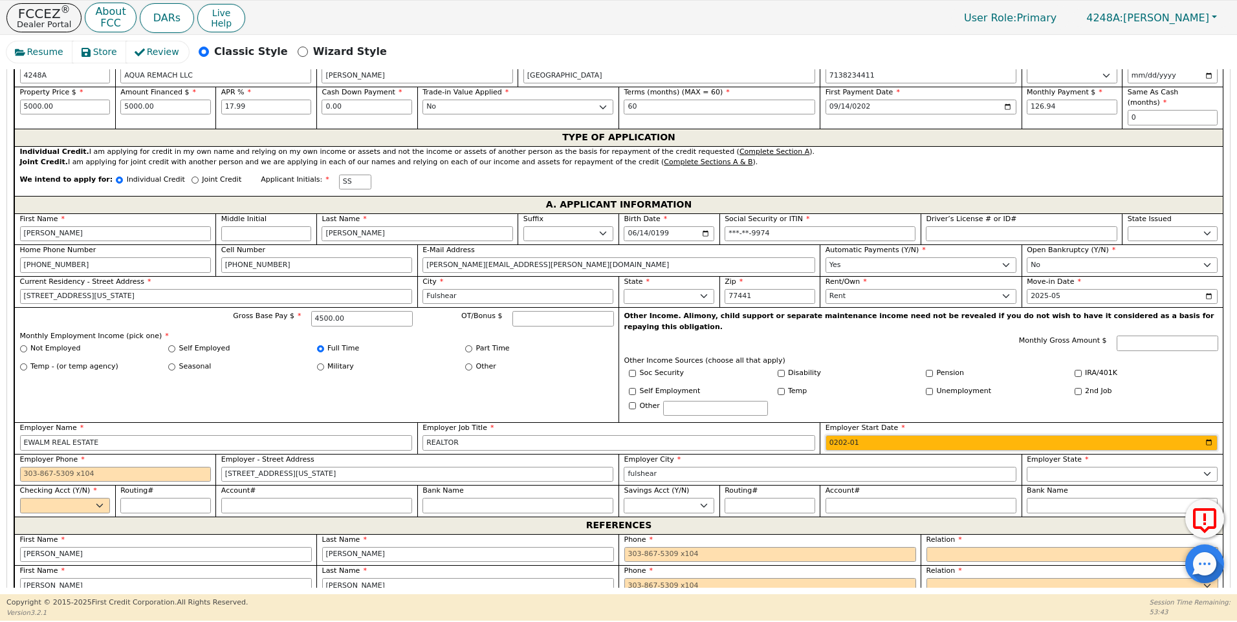
type input "2023-01"
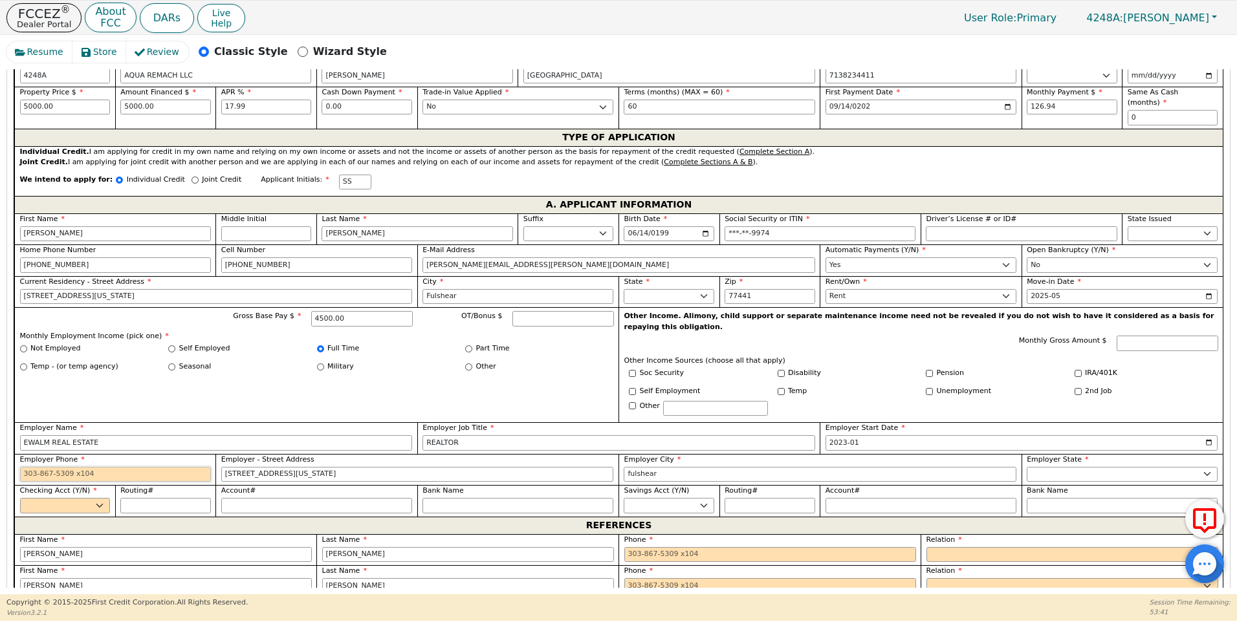
click at [27, 467] on input "Employer Phone" at bounding box center [115, 475] width 191 height 16
type input "[PHONE_NUMBER]"
click at [58, 498] on select "Yes No" at bounding box center [65, 506] width 91 height 16
select select "y"
click at [20, 498] on select "Yes No" at bounding box center [65, 506] width 91 height 16
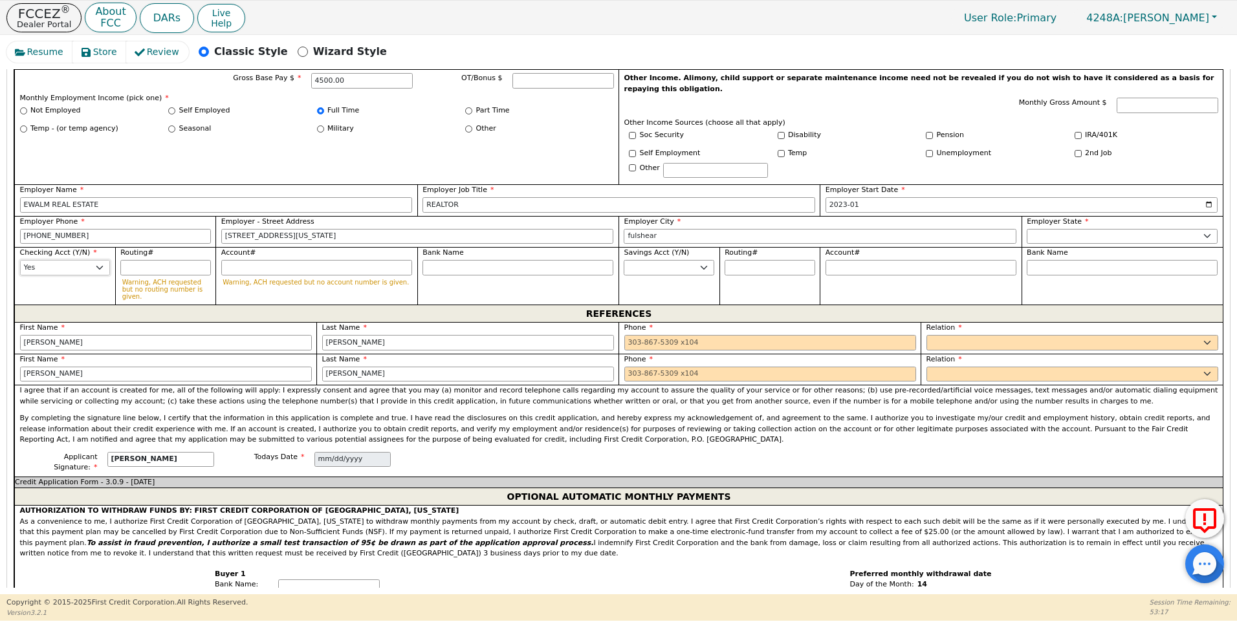
scroll to position [869, 0]
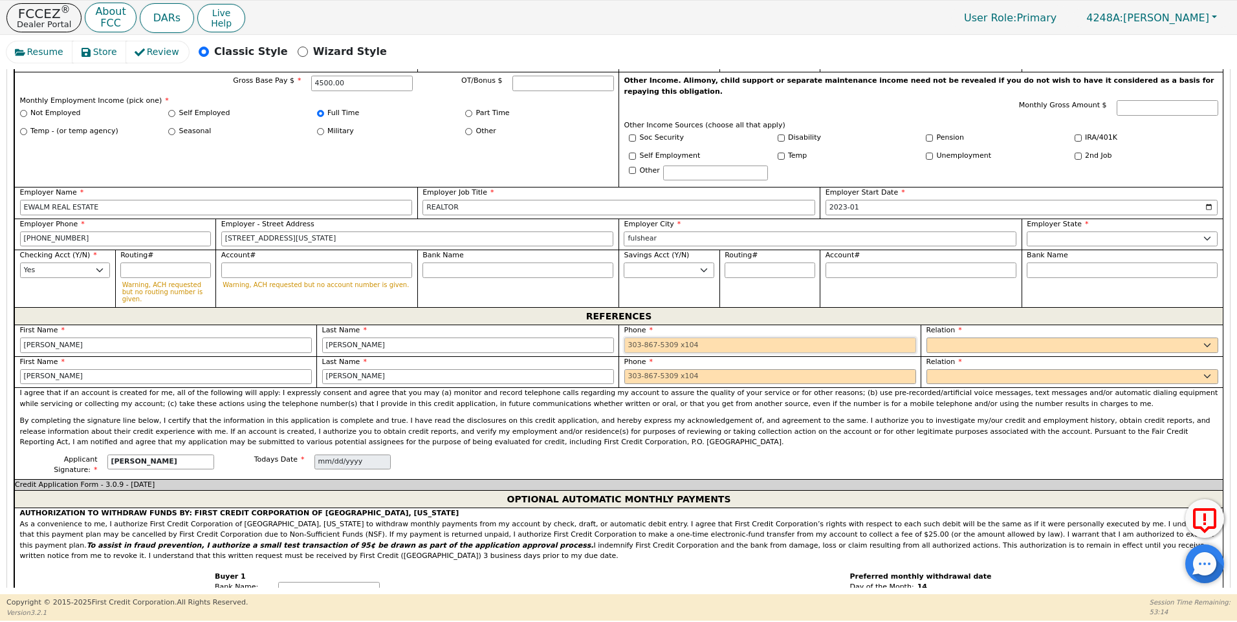
click at [636, 338] on input "tel" at bounding box center [770, 346] width 292 height 16
drag, startPoint x: 357, startPoint y: 316, endPoint x: 316, endPoint y: 318, distance: 40.8
click at [316, 325] on div "Last Name [PERSON_NAME]" at bounding box center [467, 341] width 302 height 32
type input "V"
type input "[PERSON_NAME]"
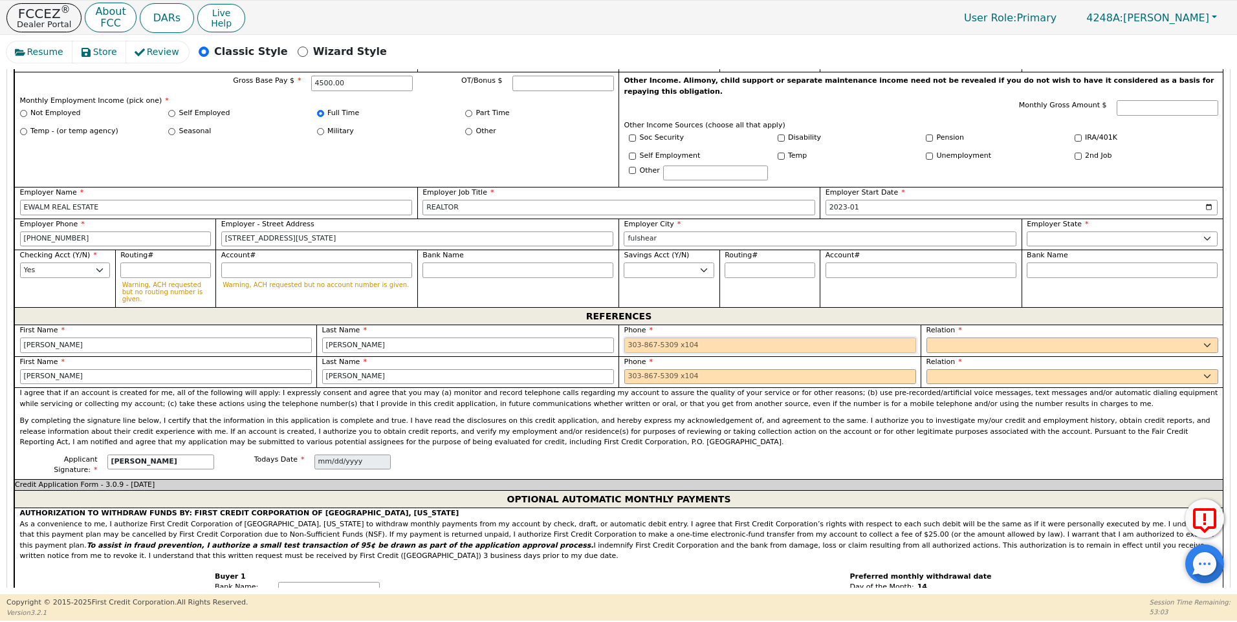
click at [627, 338] on input "tel" at bounding box center [770, 346] width 292 height 16
type input "[PHONE_NUMBER]"
click at [954, 338] on select "FATHER MOTHER SISTER BROTHER DAUGHTER SON CO-WORKER NEIGHBOR FRIEND COUSIN G-MO…" at bounding box center [1072, 346] width 292 height 16
select select "FRIEND"
click at [926, 338] on select "FATHER MOTHER SISTER BROTHER DAUGHTER SON CO-WORKER NEIGHBOR FRIEND COUSIN G-MO…" at bounding box center [1072, 346] width 292 height 16
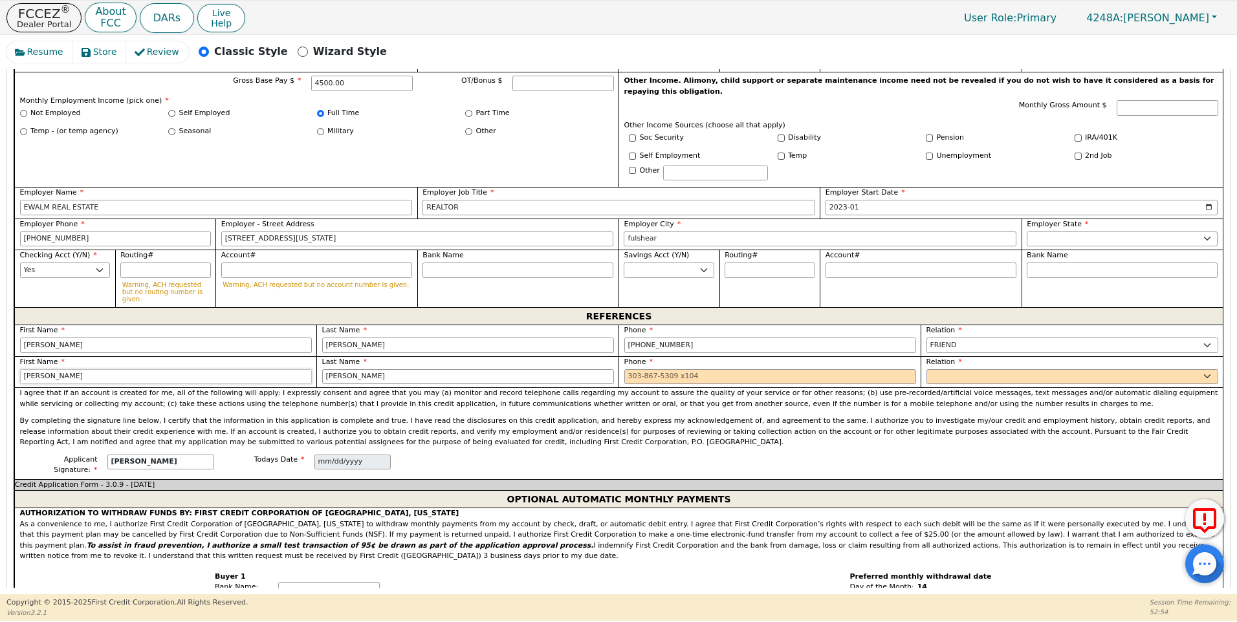
drag, startPoint x: 65, startPoint y: 347, endPoint x: 16, endPoint y: 351, distance: 49.3
click at [16, 356] on div "First Name [PERSON_NAME]" at bounding box center [165, 372] width 302 height 32
type input "[PERSON_NAME]"
click at [624, 369] on input "tel" at bounding box center [770, 377] width 292 height 16
type input "[PHONE_NUMBER]"
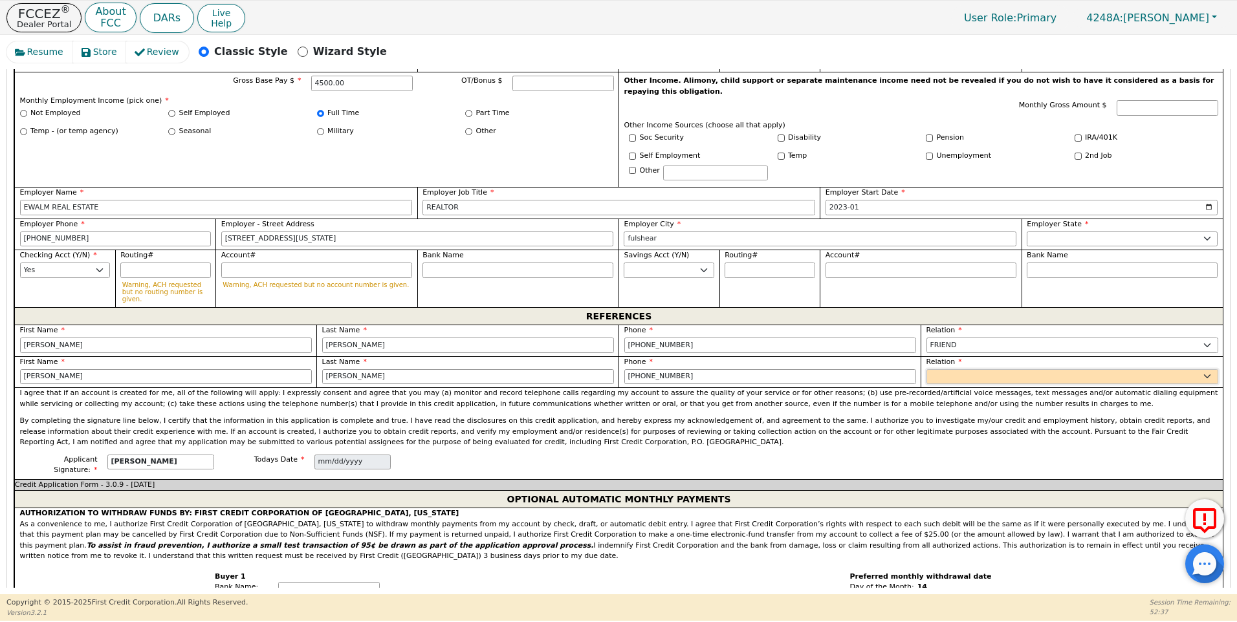
click at [944, 369] on select "FATHER MOTHER SISTER BROTHER DAUGHTER SON CO-WORKER NEIGHBOR FRIEND COUSIN G-MO…" at bounding box center [1072, 377] width 292 height 16
select select "FRIEND"
click at [926, 369] on select "FATHER MOTHER SISTER BROTHER DAUGHTER SON CO-WORKER NEIGHBOR FRIEND COUSIN G-MO…" at bounding box center [1072, 377] width 292 height 16
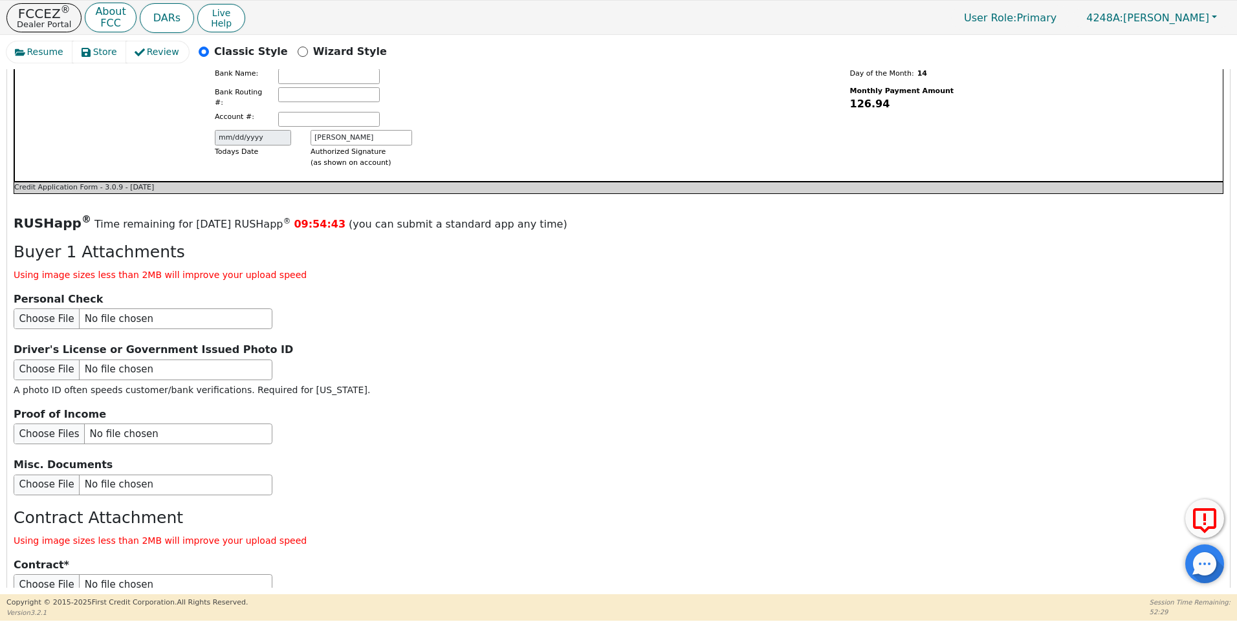
scroll to position [1451, 0]
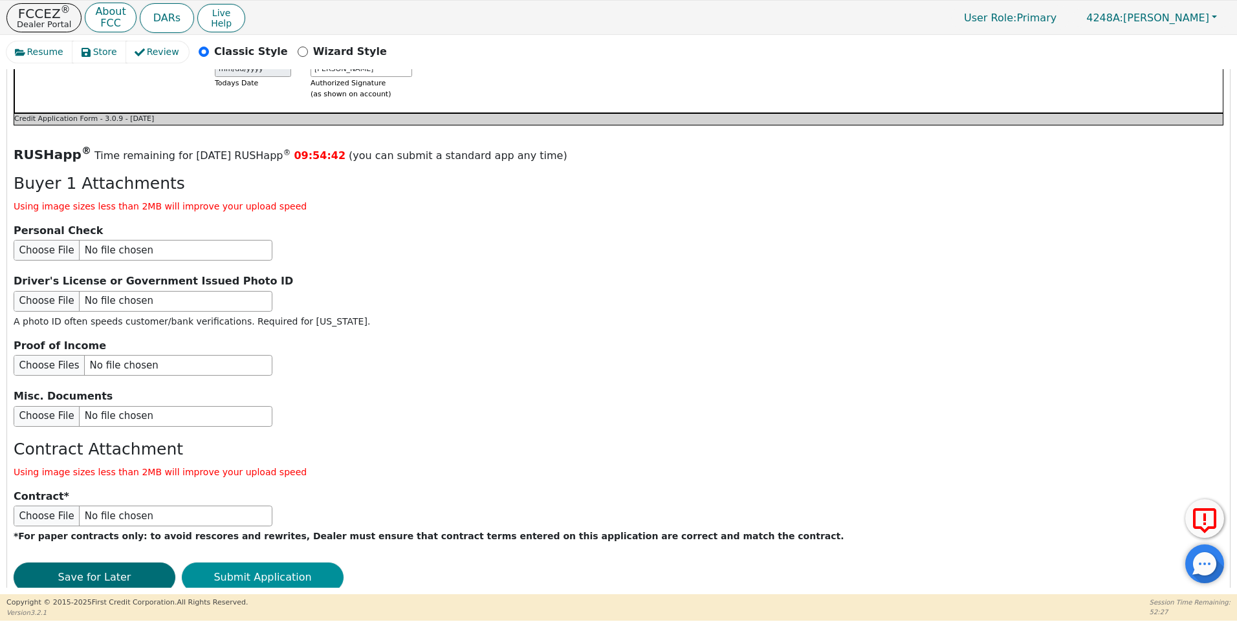
click at [271, 563] on button "Submit Application" at bounding box center [263, 578] width 162 height 30
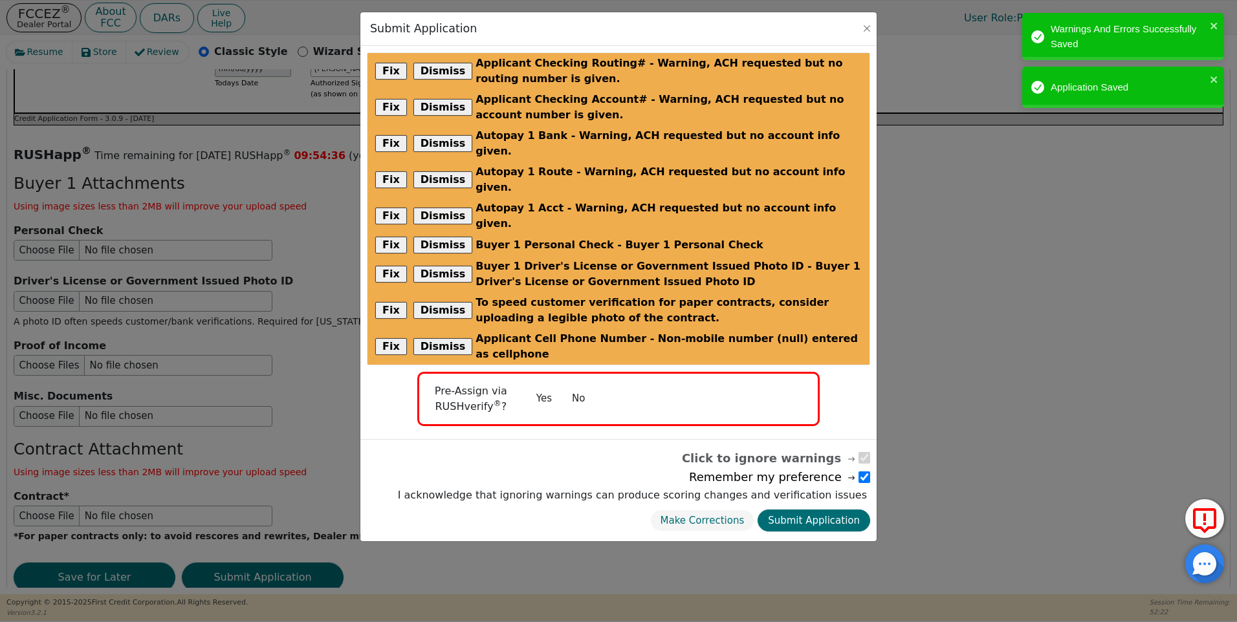
click at [578, 387] on button "No" at bounding box center [578, 398] width 34 height 23
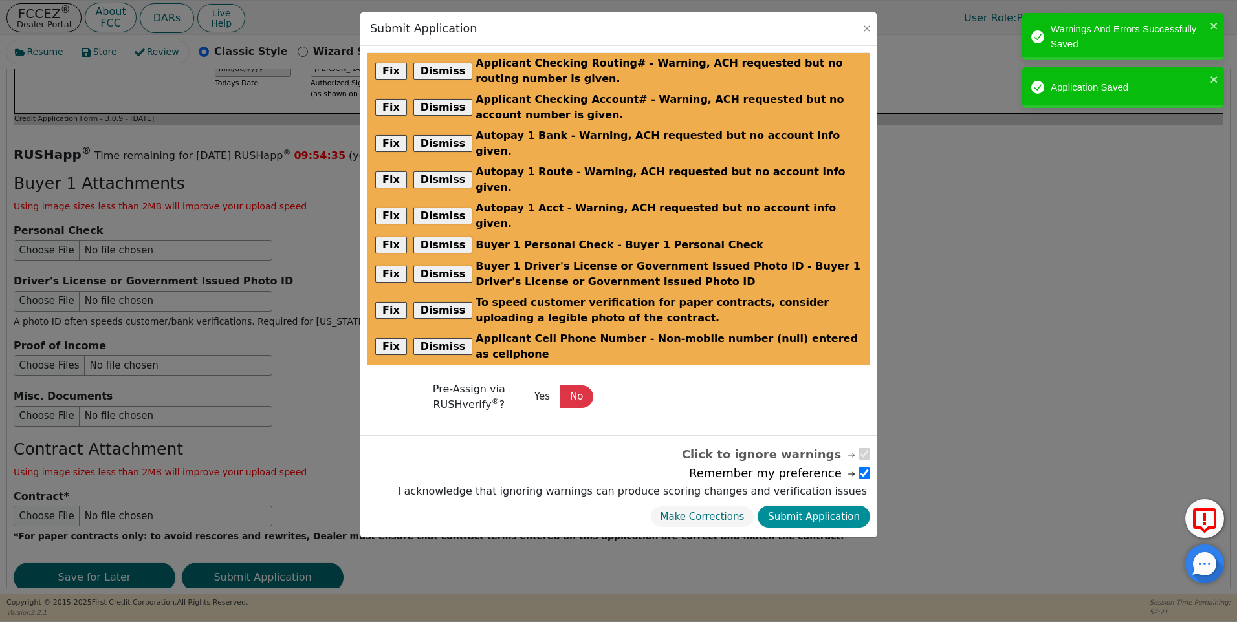
click at [839, 506] on button "Submit Application" at bounding box center [813, 517] width 113 height 23
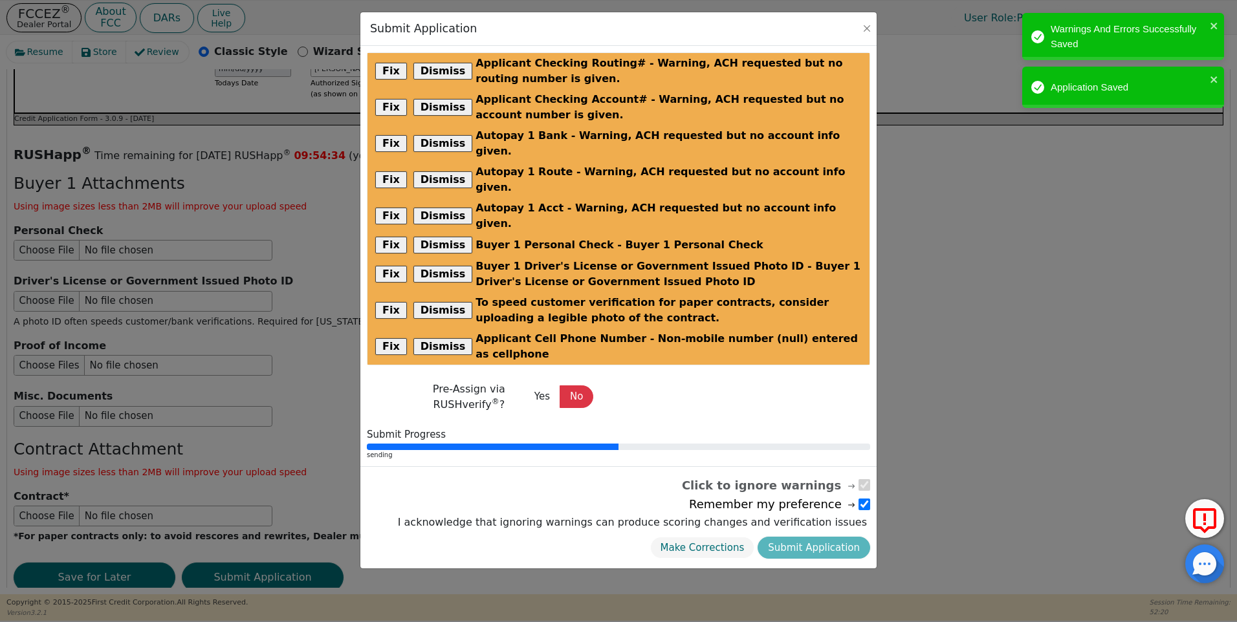
radio input "false"
checkbox input "false"
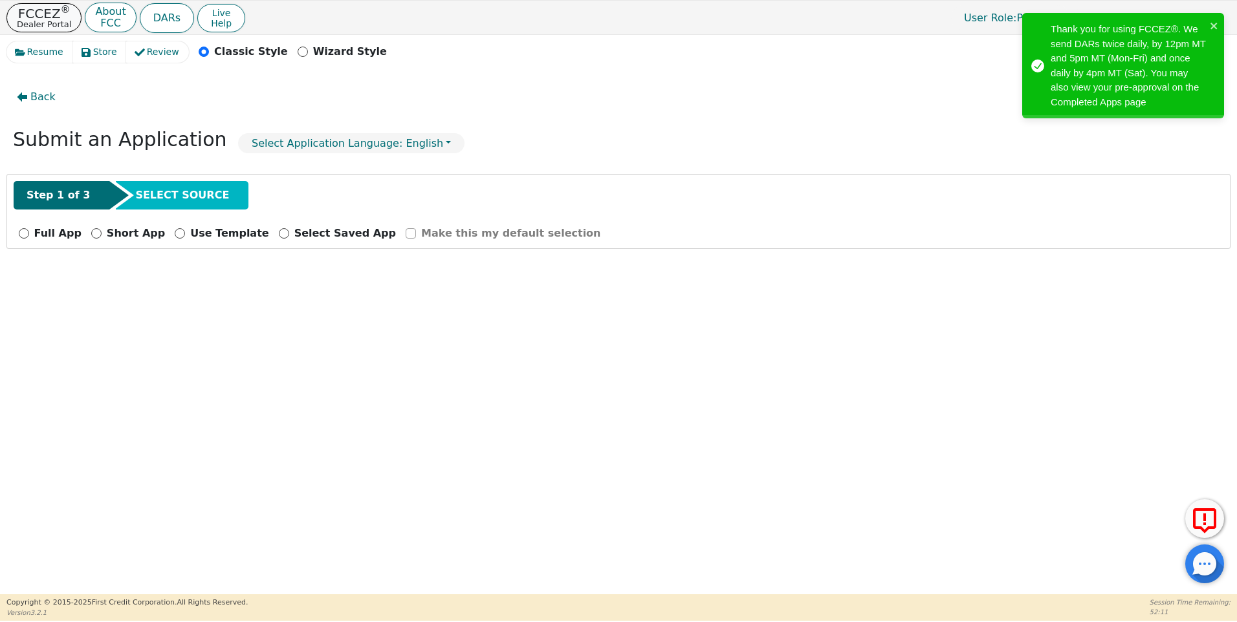
click at [52, 16] on p "FCCEZ ®" at bounding box center [44, 13] width 54 height 13
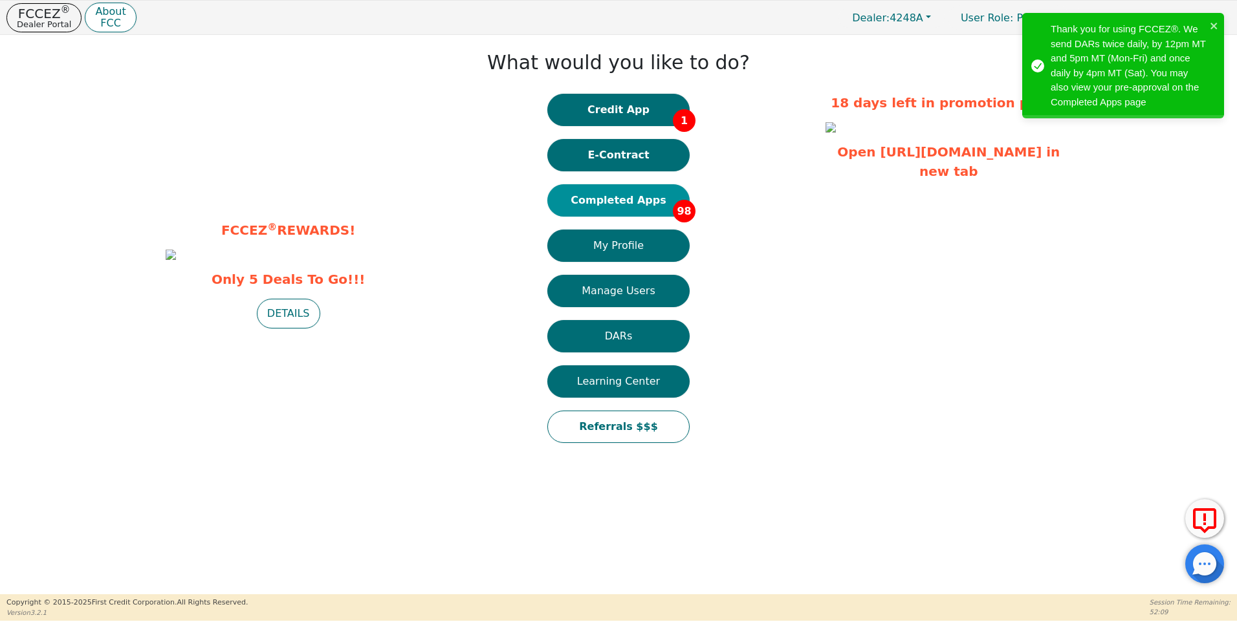
click at [622, 199] on button "Completed Apps 98" at bounding box center [618, 200] width 142 height 32
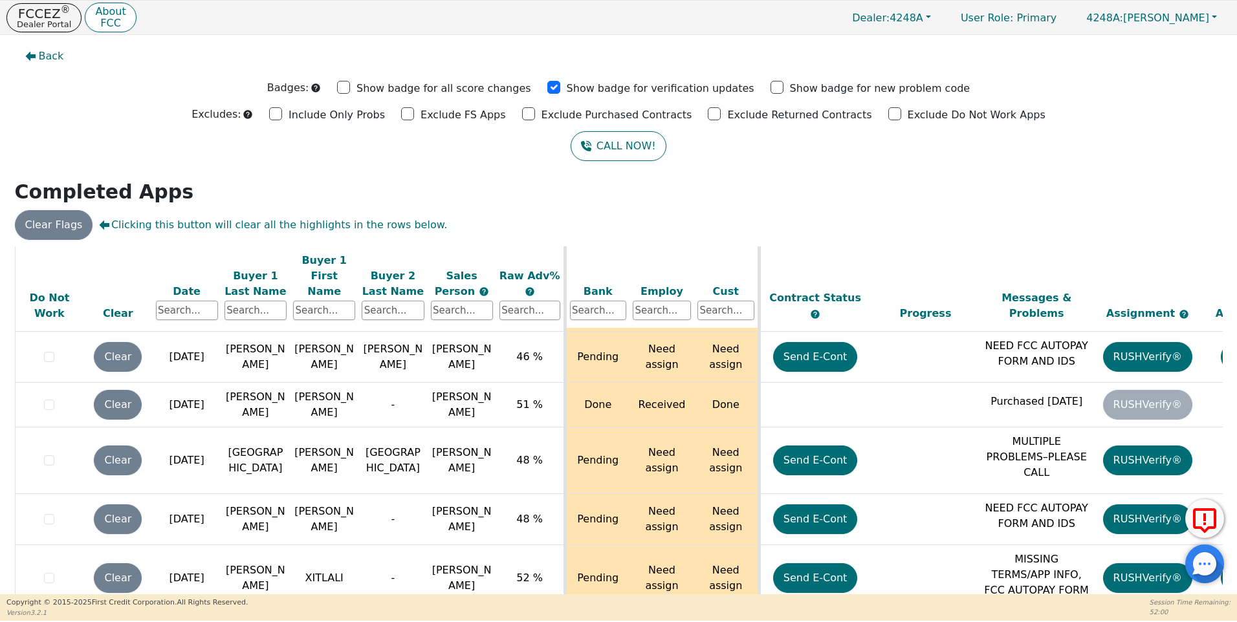
scroll to position [4640, 0]
